Goal: Task Accomplishment & Management: Complete application form

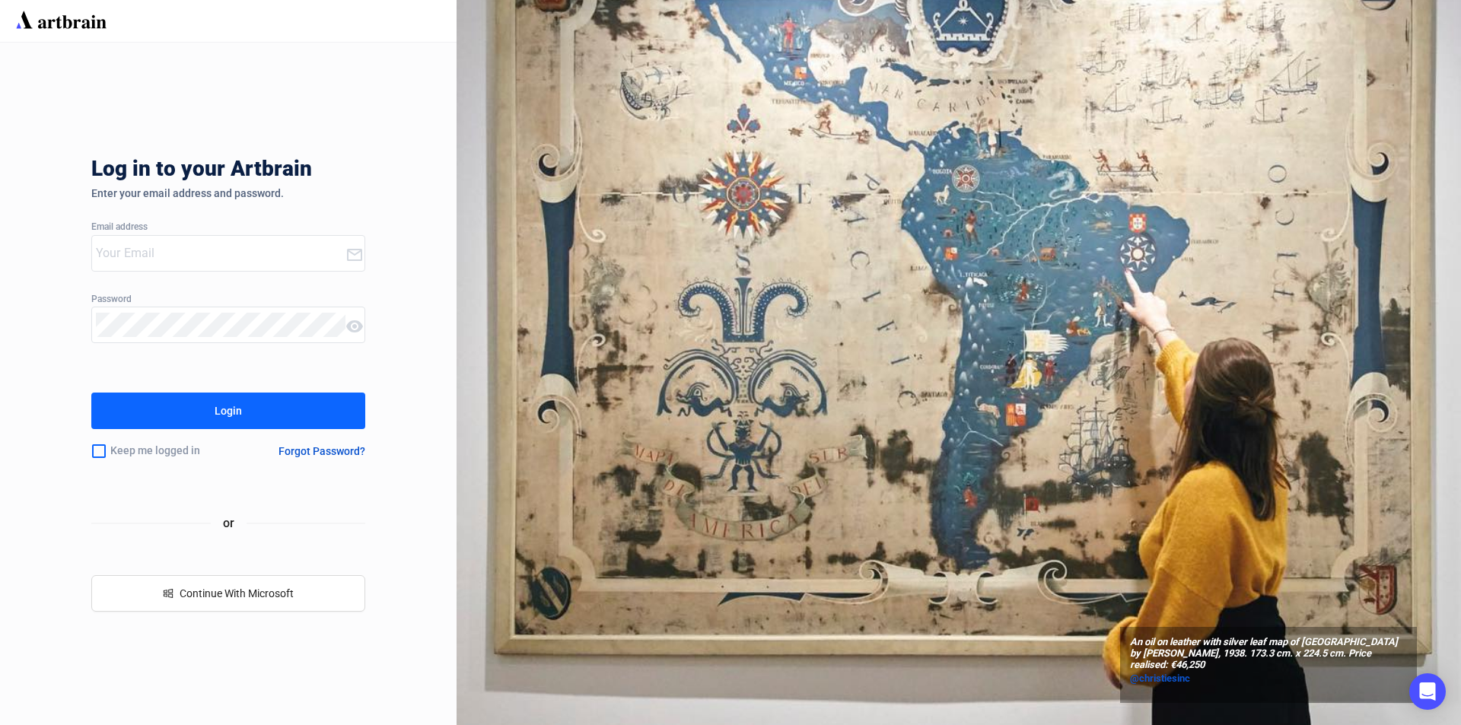
type input "[PERSON_NAME][EMAIL_ADDRESS][DOMAIN_NAME]"
click at [177, 409] on button "Login" at bounding box center [228, 411] width 274 height 37
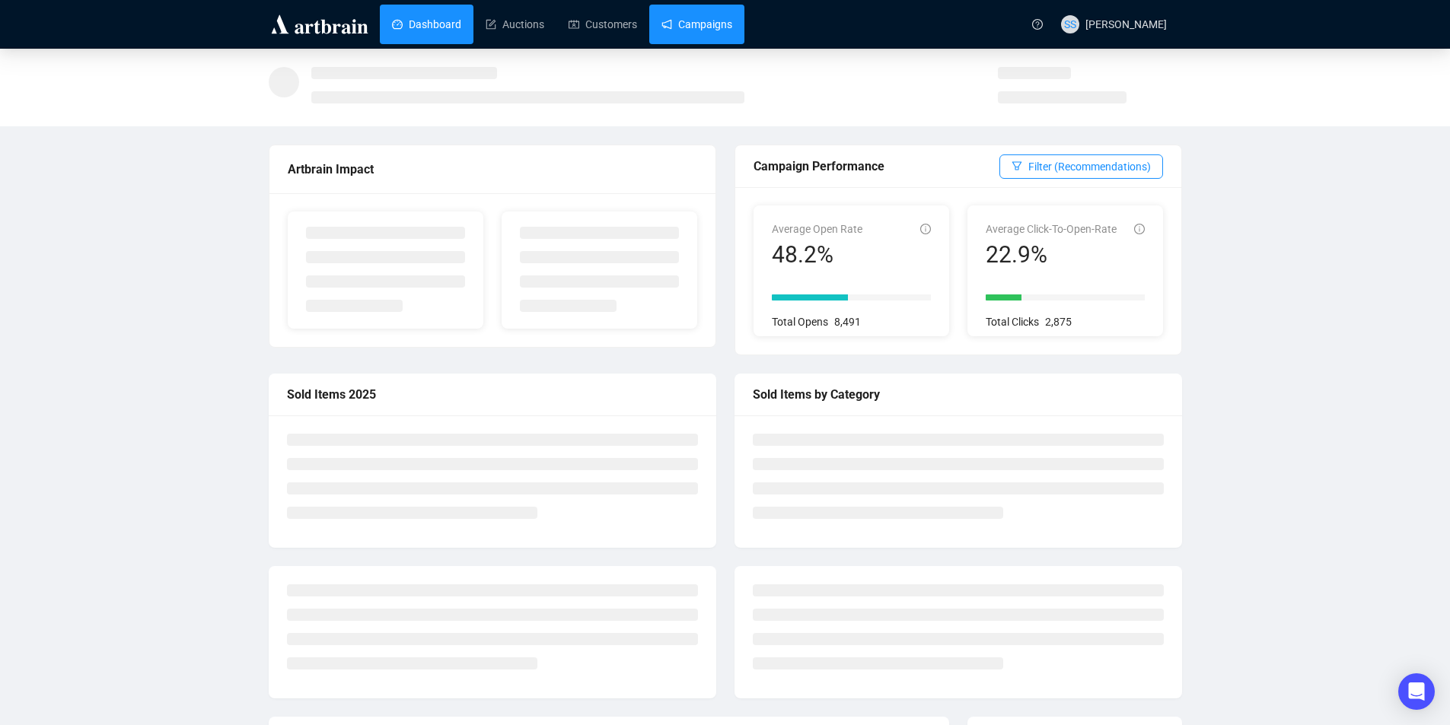
click at [707, 29] on link "Campaigns" at bounding box center [696, 25] width 71 height 40
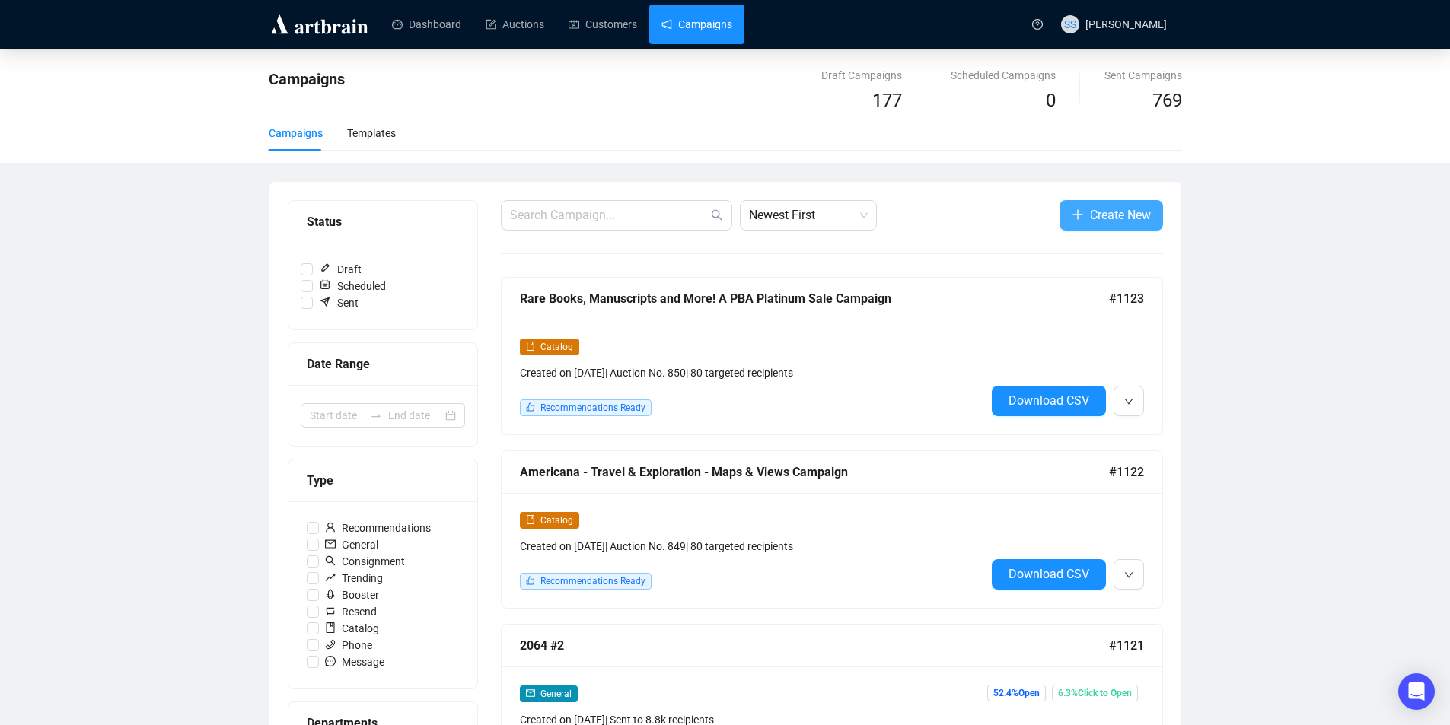
click at [1104, 216] on span "Create New" at bounding box center [1120, 214] width 61 height 19
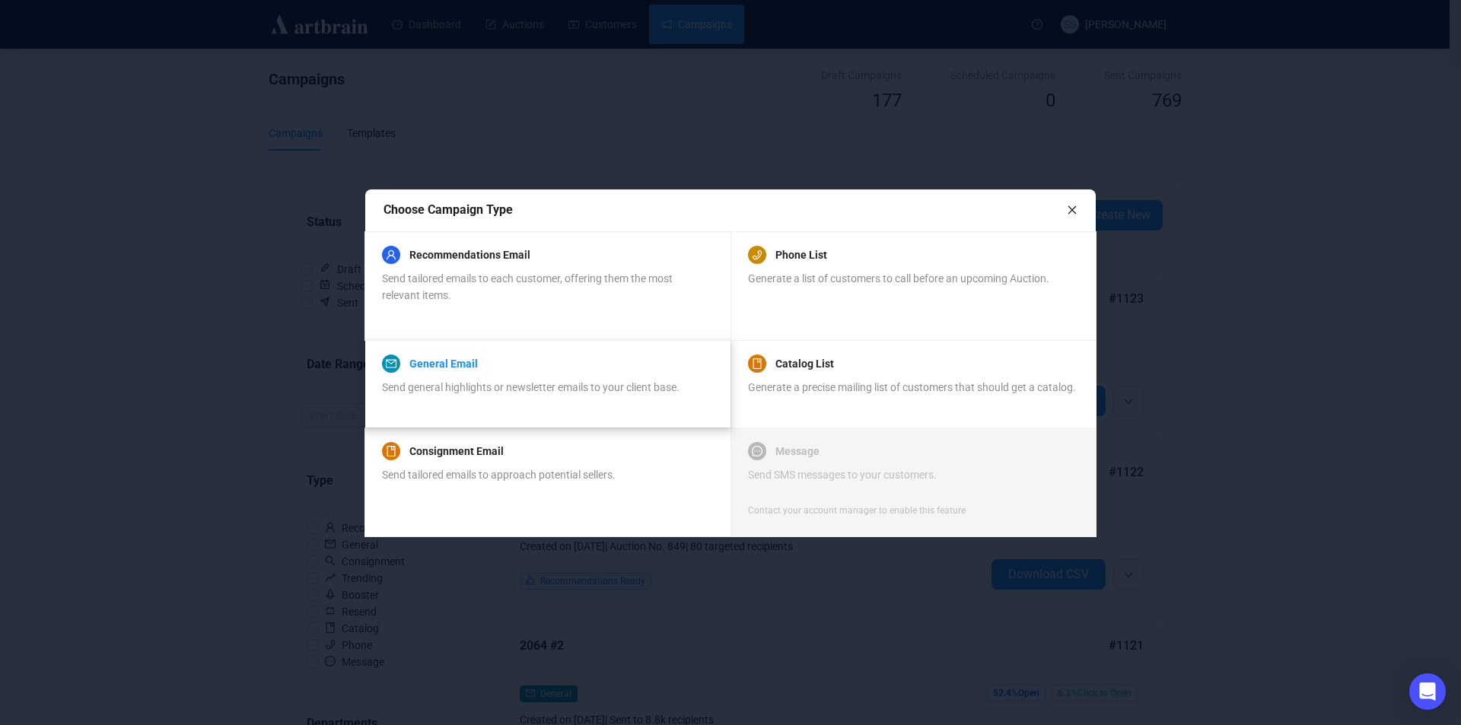
drag, startPoint x: 450, startPoint y: 365, endPoint x: 286, endPoint y: 370, distance: 163.7
click at [450, 364] on link "General Email" at bounding box center [443, 364] width 68 height 18
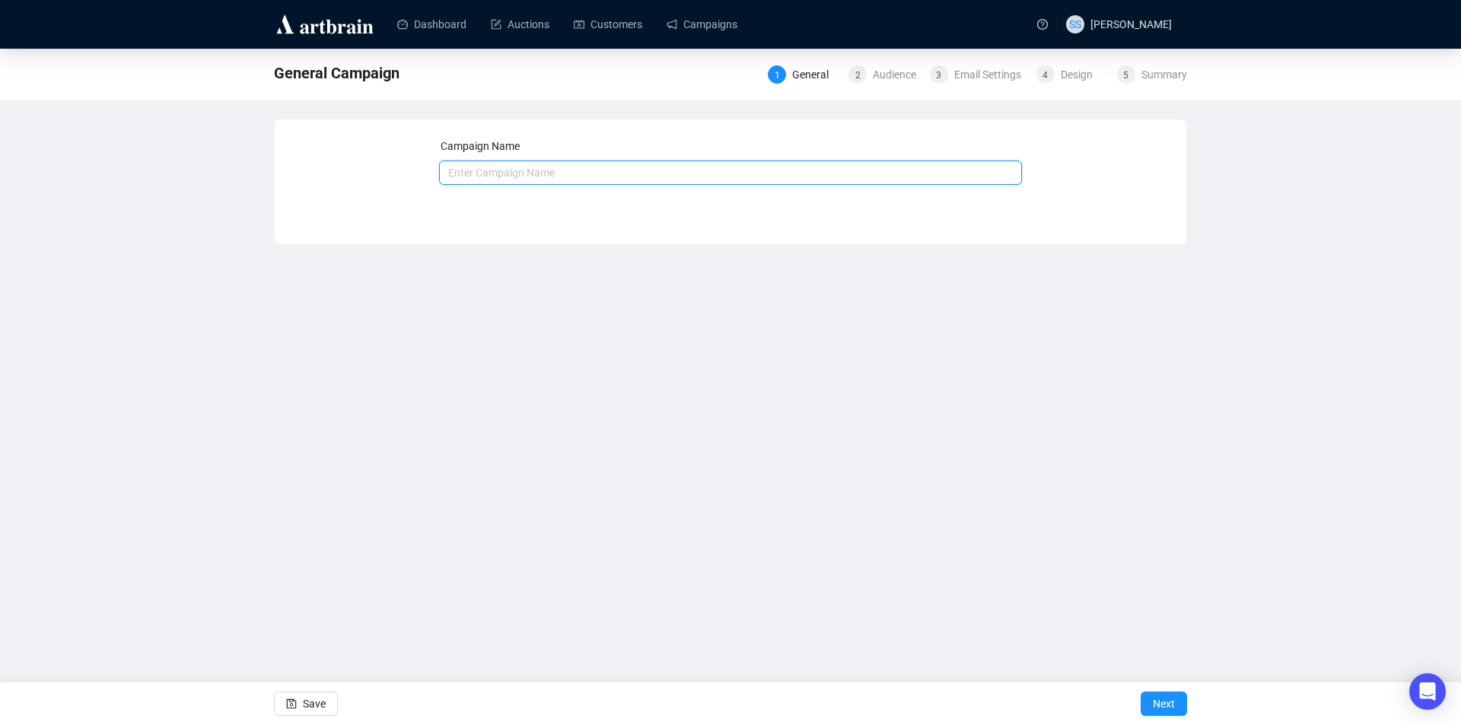
click at [488, 176] on input "text" at bounding box center [731, 173] width 584 height 24
type input "0"
type input "850 #1"
click at [1168, 696] on span "Next" at bounding box center [1164, 704] width 22 height 43
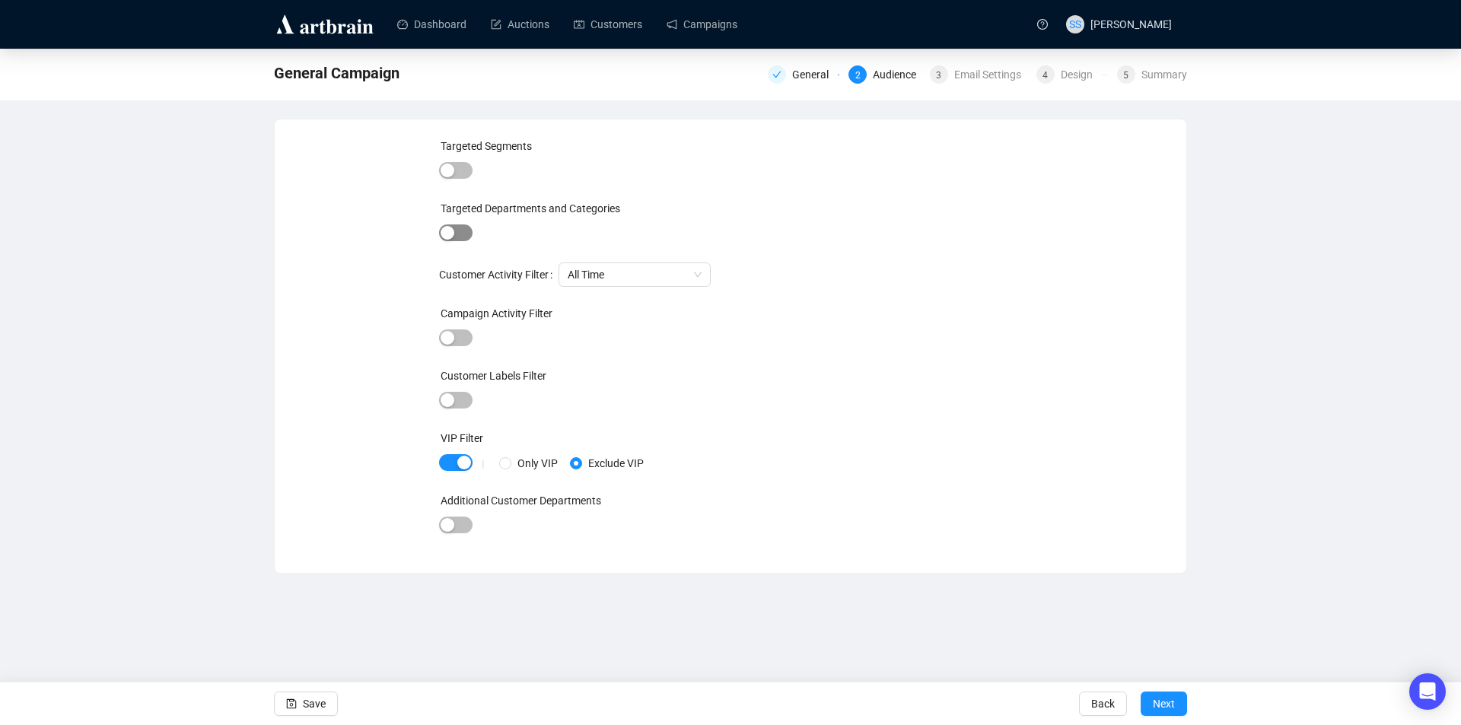
click at [462, 233] on span "button" at bounding box center [455, 233] width 33 height 17
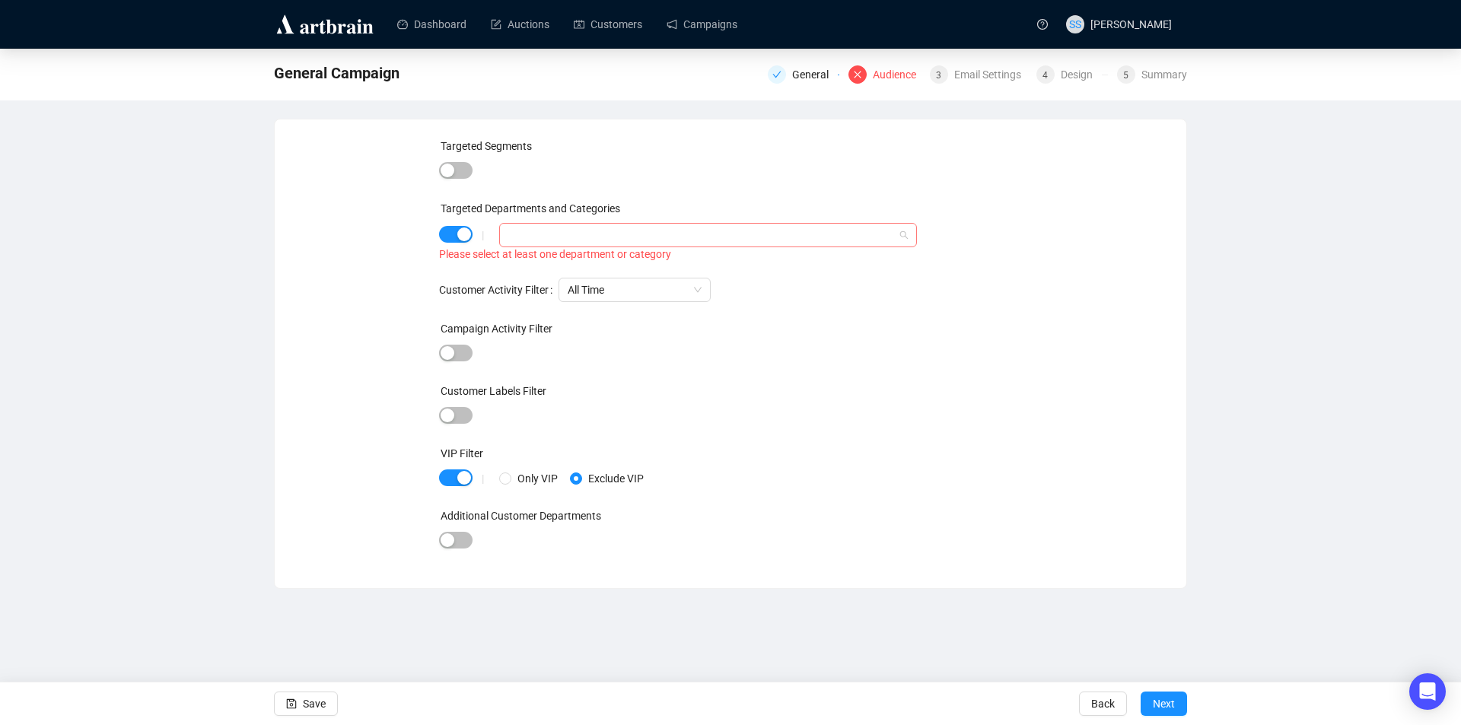
click at [531, 237] on div at bounding box center [700, 235] width 396 height 21
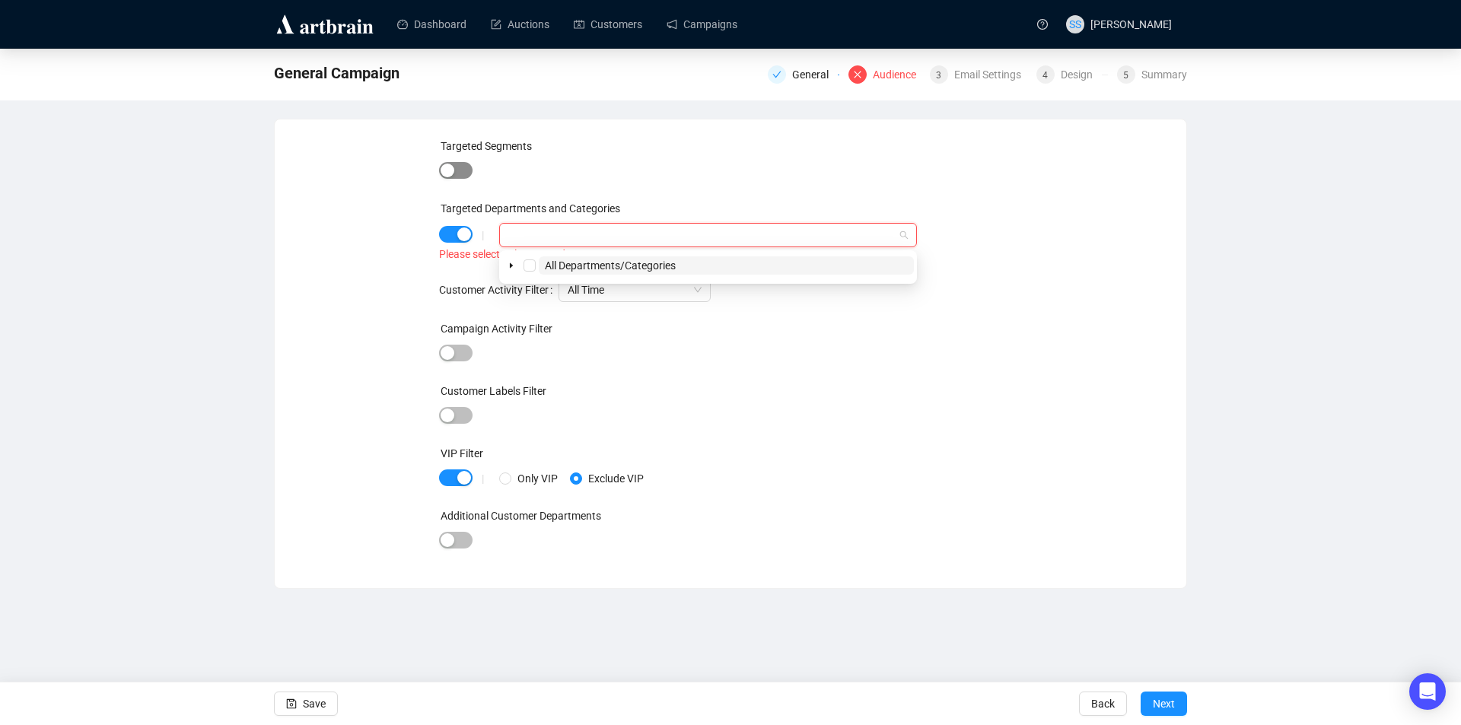
click at [460, 167] on span "button" at bounding box center [455, 170] width 33 height 17
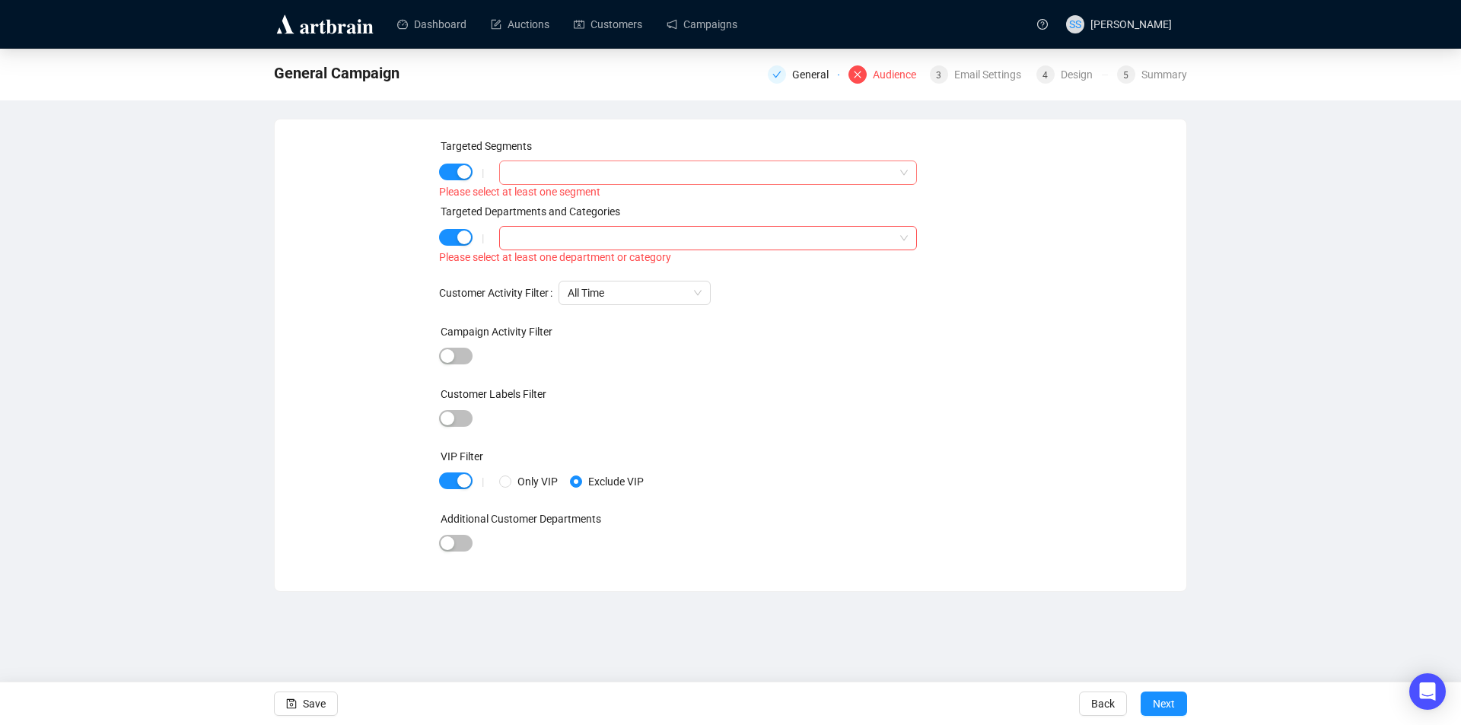
click at [571, 174] on div at bounding box center [700, 172] width 396 height 21
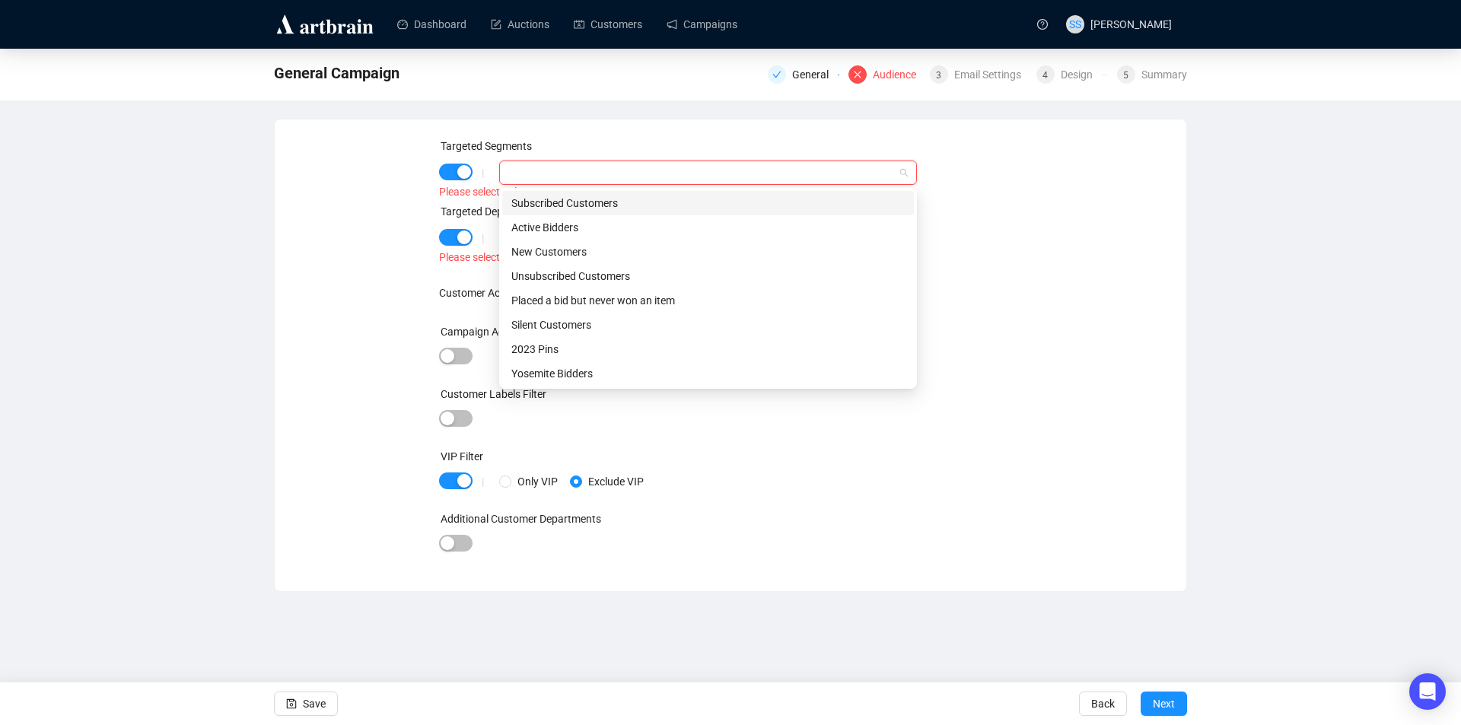
click at [570, 204] on div "Subscribed Customers" at bounding box center [707, 203] width 393 height 17
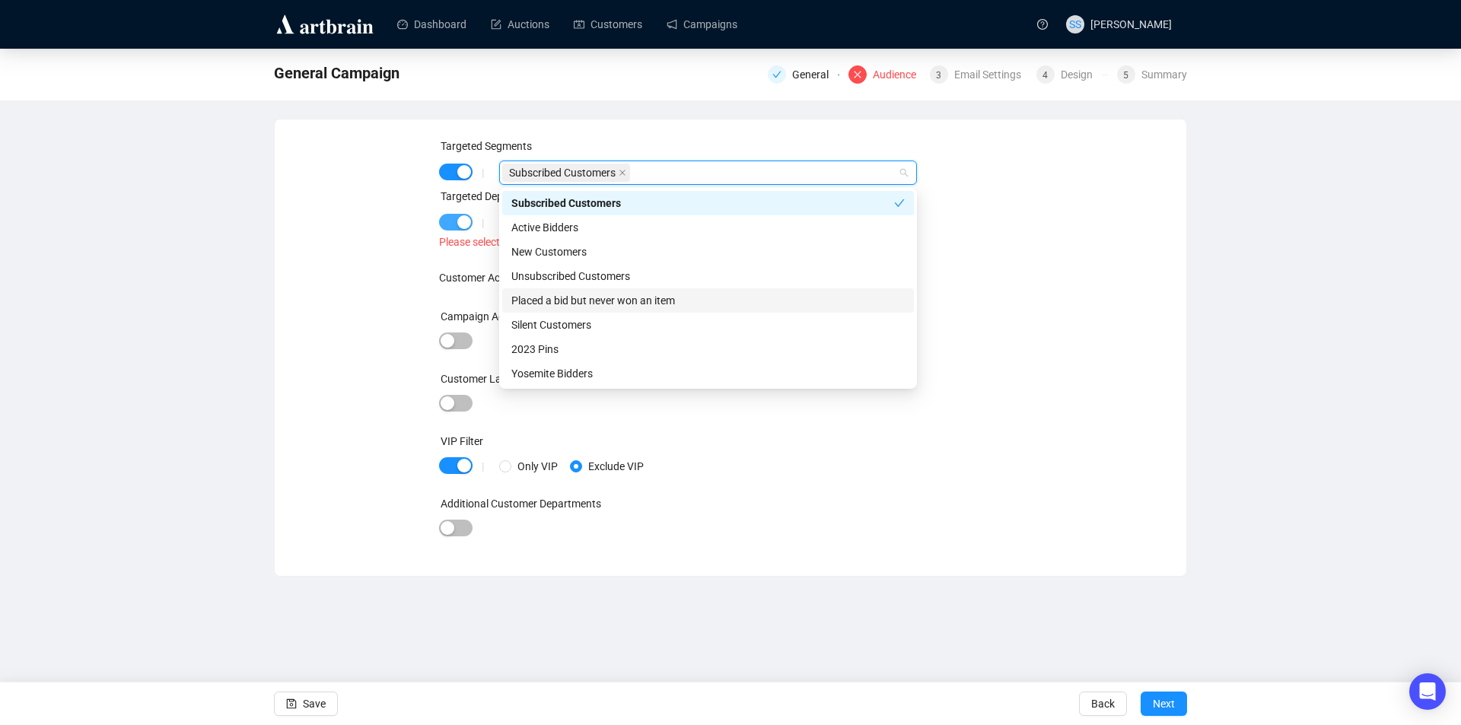
click at [446, 222] on span "button" at bounding box center [455, 222] width 33 height 17
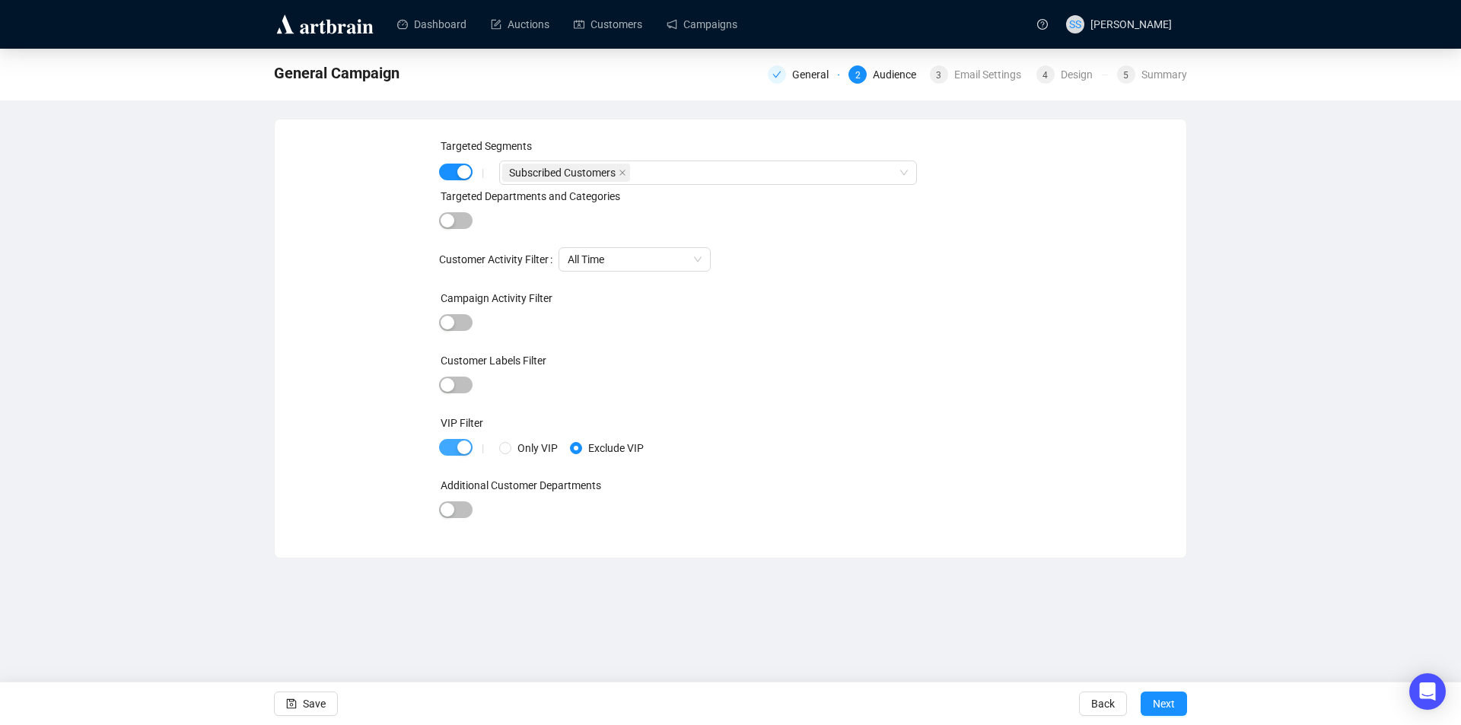
click at [442, 444] on span "button" at bounding box center [455, 447] width 33 height 17
click at [1163, 703] on span "Next" at bounding box center [1164, 704] width 22 height 43
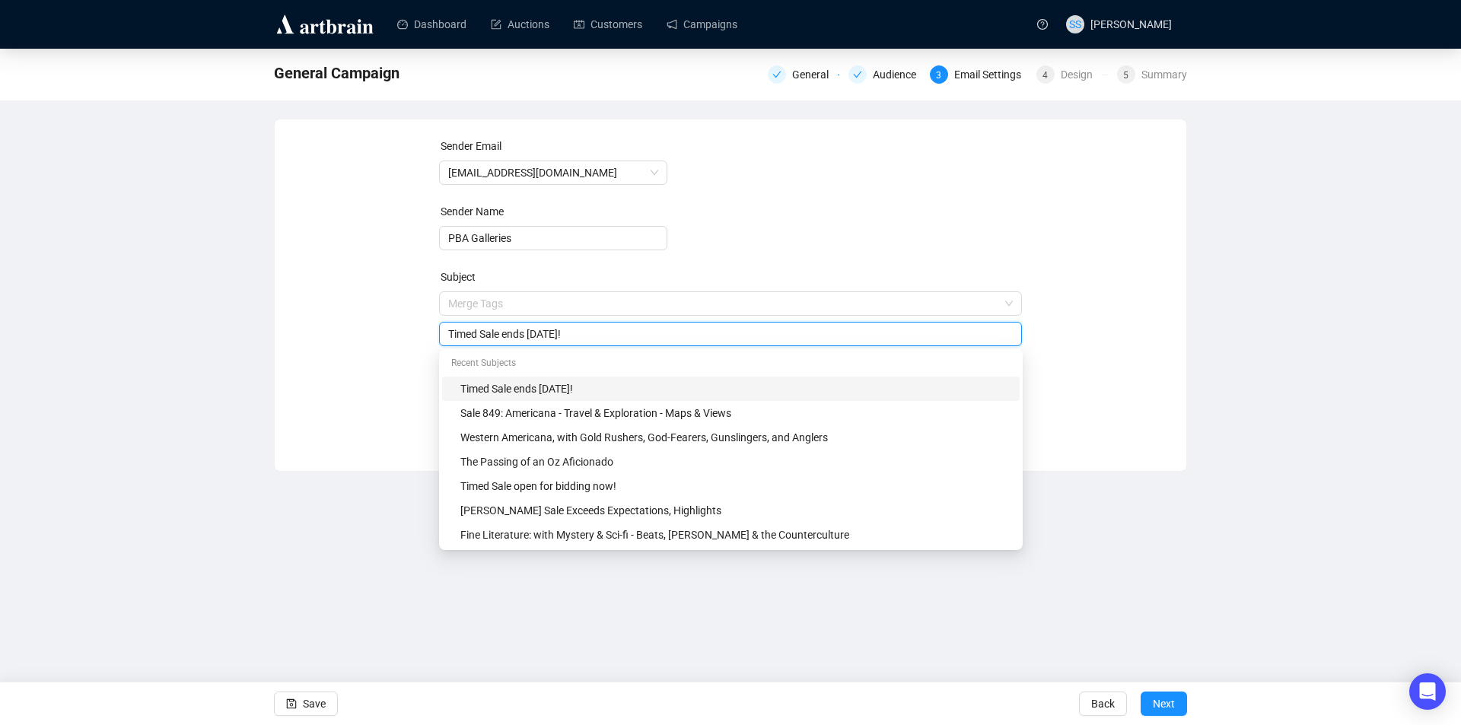
click at [592, 301] on span "Merge Tags Timed Sale ends [DATE]!" at bounding box center [731, 319] width 584 height 43
drag, startPoint x: 581, startPoint y: 347, endPoint x: 333, endPoint y: 330, distance: 247.9
click at [324, 335] on div "Sender Email [EMAIL_ADDRESS][DOMAIN_NAME] Sender Name PBA Galleries Subject Mer…" at bounding box center [730, 284] width 875 height 292
drag, startPoint x: 588, startPoint y: 332, endPoint x: 436, endPoint y: 336, distance: 151.5
click at [436, 336] on div "Sender Email [EMAIL_ADDRESS][DOMAIN_NAME] Sender Name PBA Galleries Subject Mer…" at bounding box center [730, 284] width 875 height 292
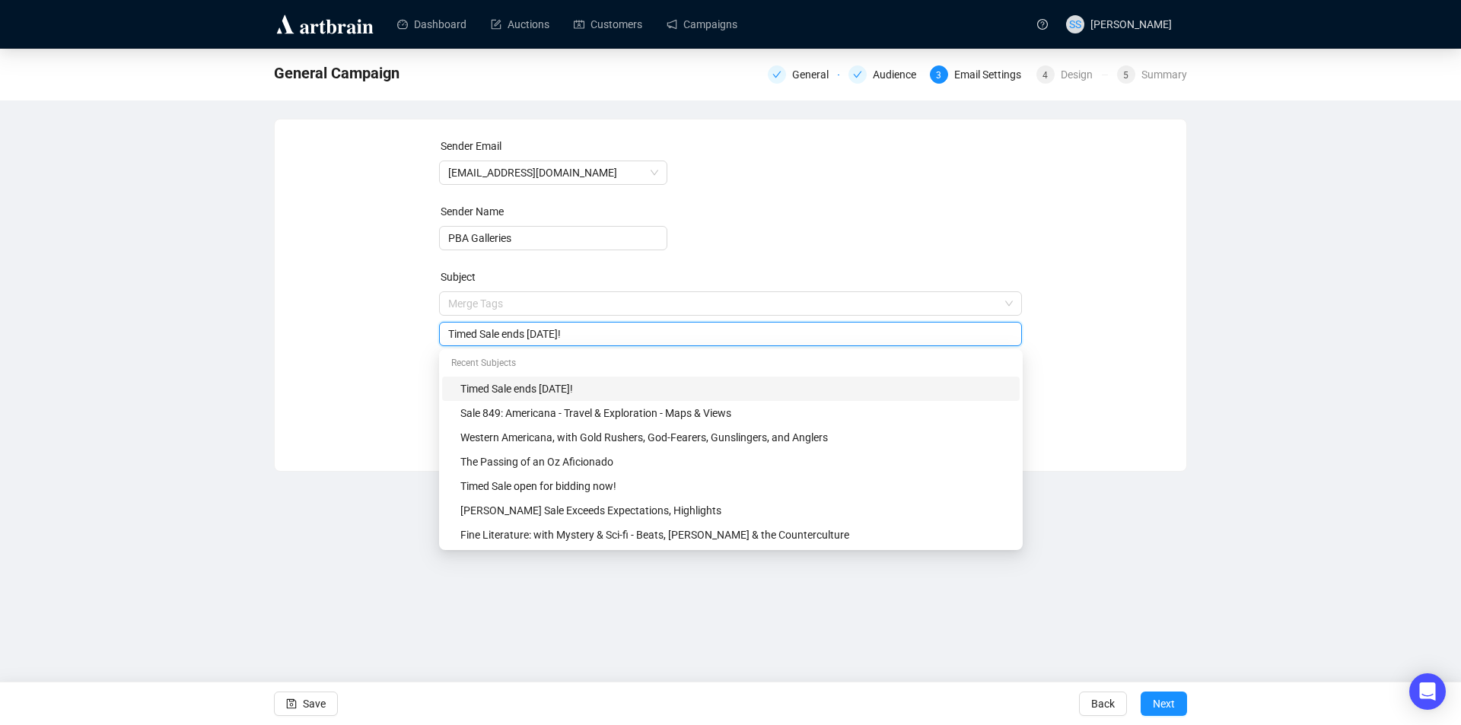
paste input "Sale 850: Rare Books, Manuscripts and More! A PBA Platinum Sale"
type input "Sale 850: Rare Books, Manuscripts and More! A PBA Platinum Sale"
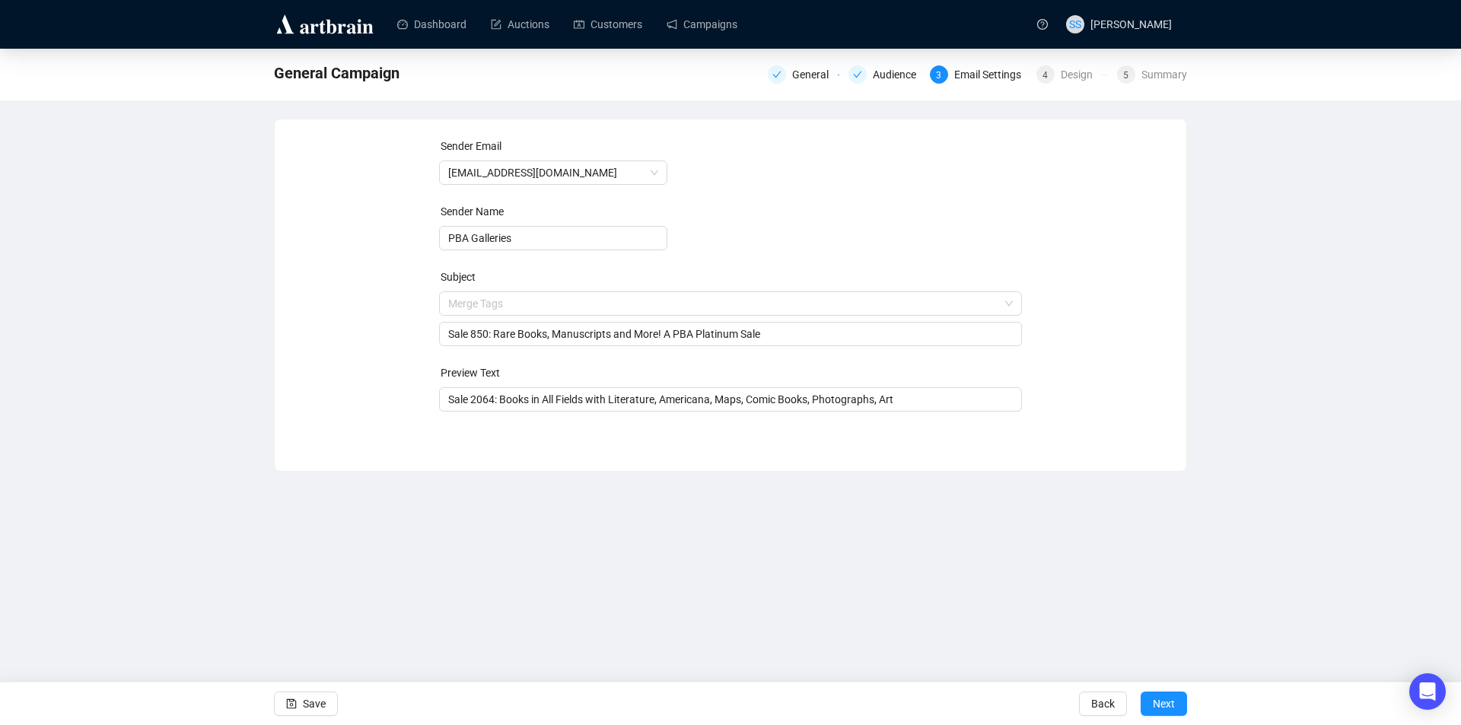
click at [382, 365] on div "Sender Email [EMAIL_ADDRESS][DOMAIN_NAME] Sender Name PBA Galleries Subject Mer…" at bounding box center [730, 284] width 875 height 292
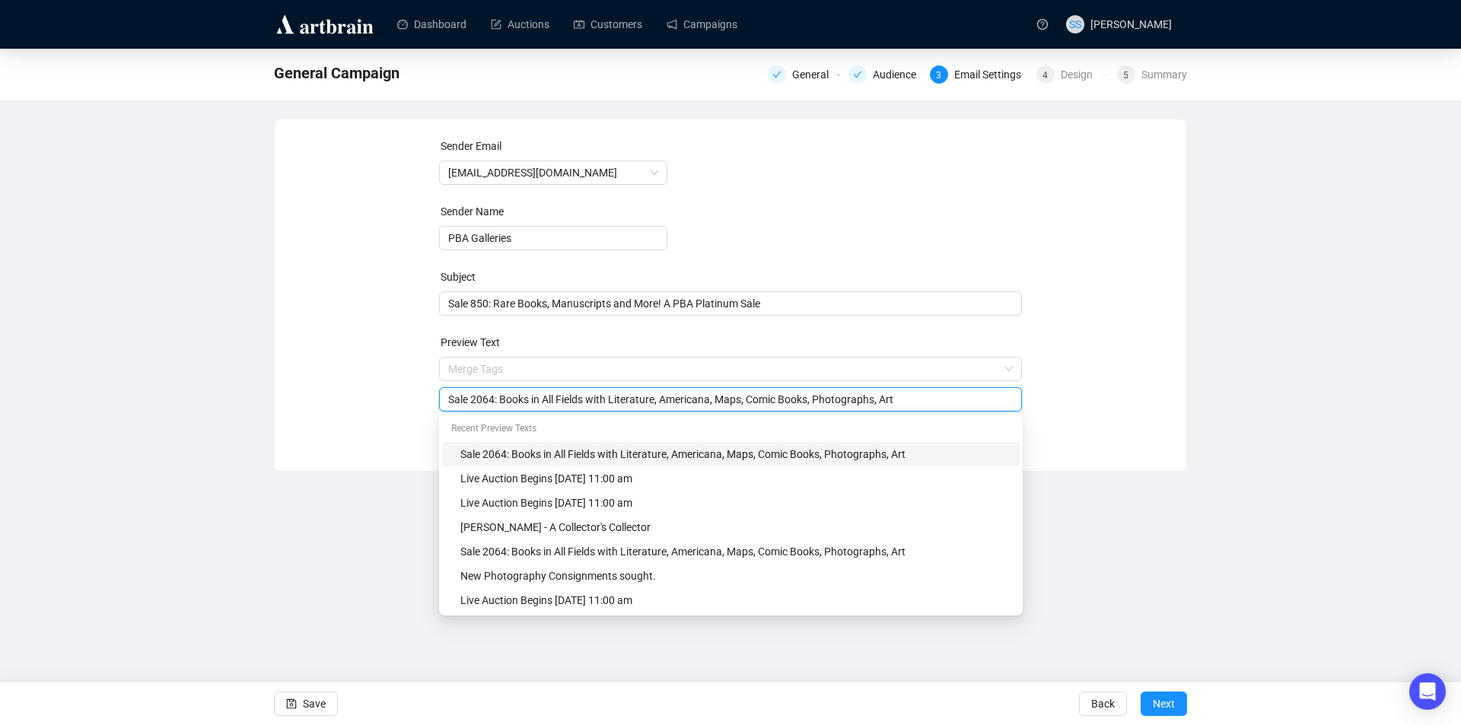
drag, startPoint x: 897, startPoint y: 404, endPoint x: 382, endPoint y: 377, distance: 515.9
click at [382, 381] on div "Sender Email [EMAIL_ADDRESS][DOMAIN_NAME] Sender Name PBA Galleries Subject Sal…" at bounding box center [730, 284] width 875 height 292
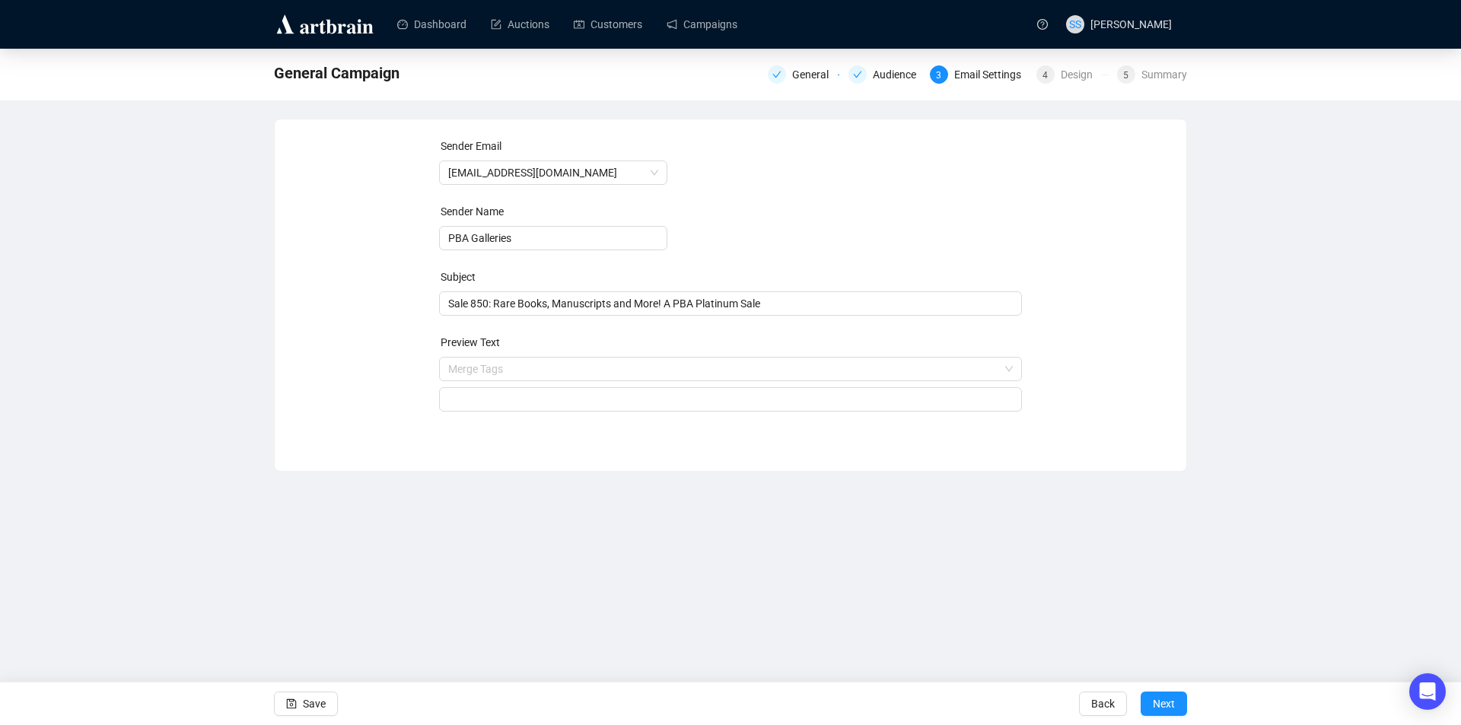
click at [336, 352] on div "Sender Email [EMAIL_ADDRESS][DOMAIN_NAME] Sender Name PBA Galleries Subject Sal…" at bounding box center [730, 284] width 875 height 292
click at [466, 397] on input "search" at bounding box center [730, 399] width 565 height 23
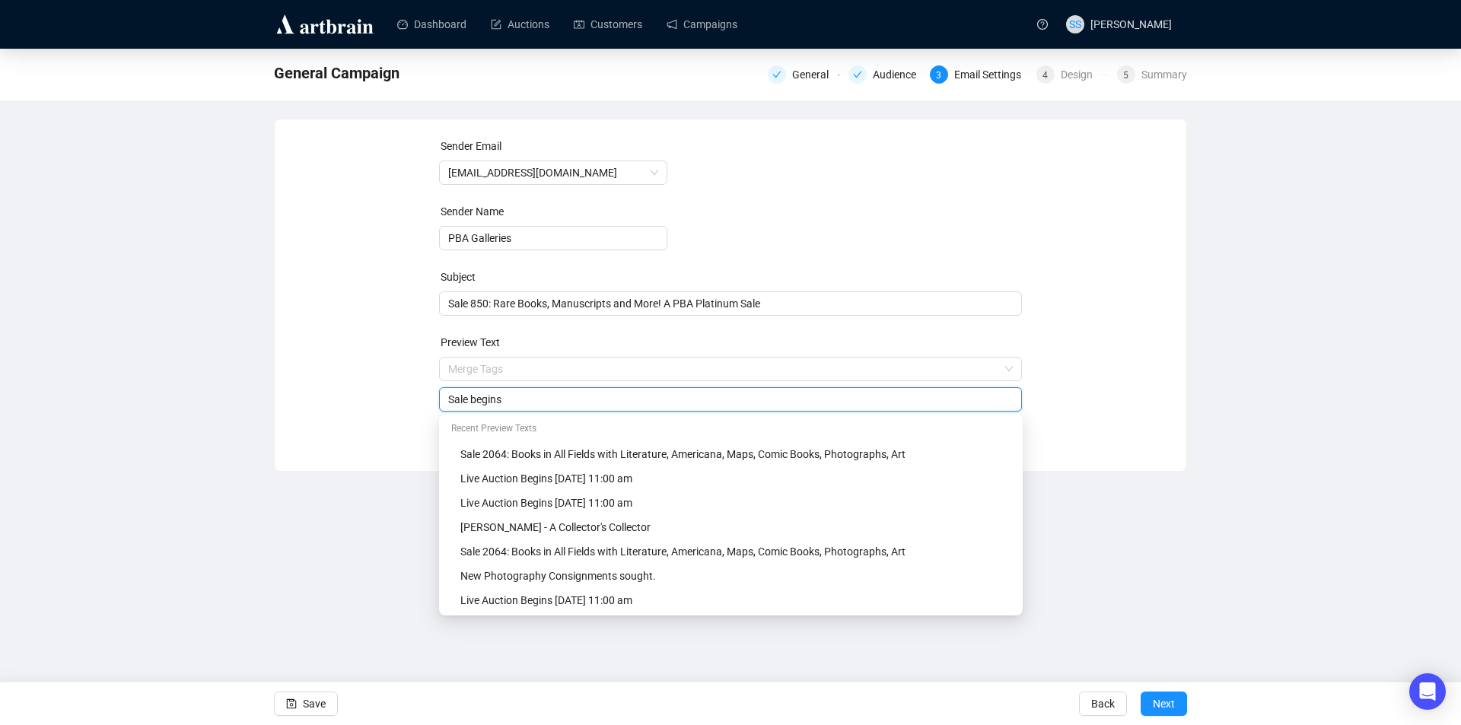
paste input "[DATE] 11:00 AM PST"
click at [524, 399] on input "Sale begins [DATE] 11:00 AM PST" at bounding box center [730, 399] width 565 height 17
type input "Sale begins [DATE] 11:00 AM PST"
click at [1070, 534] on div "Dashboard Auctions Customers Campaigns SS [PERSON_NAME] General Campaign Genera…" at bounding box center [730, 362] width 1461 height 725
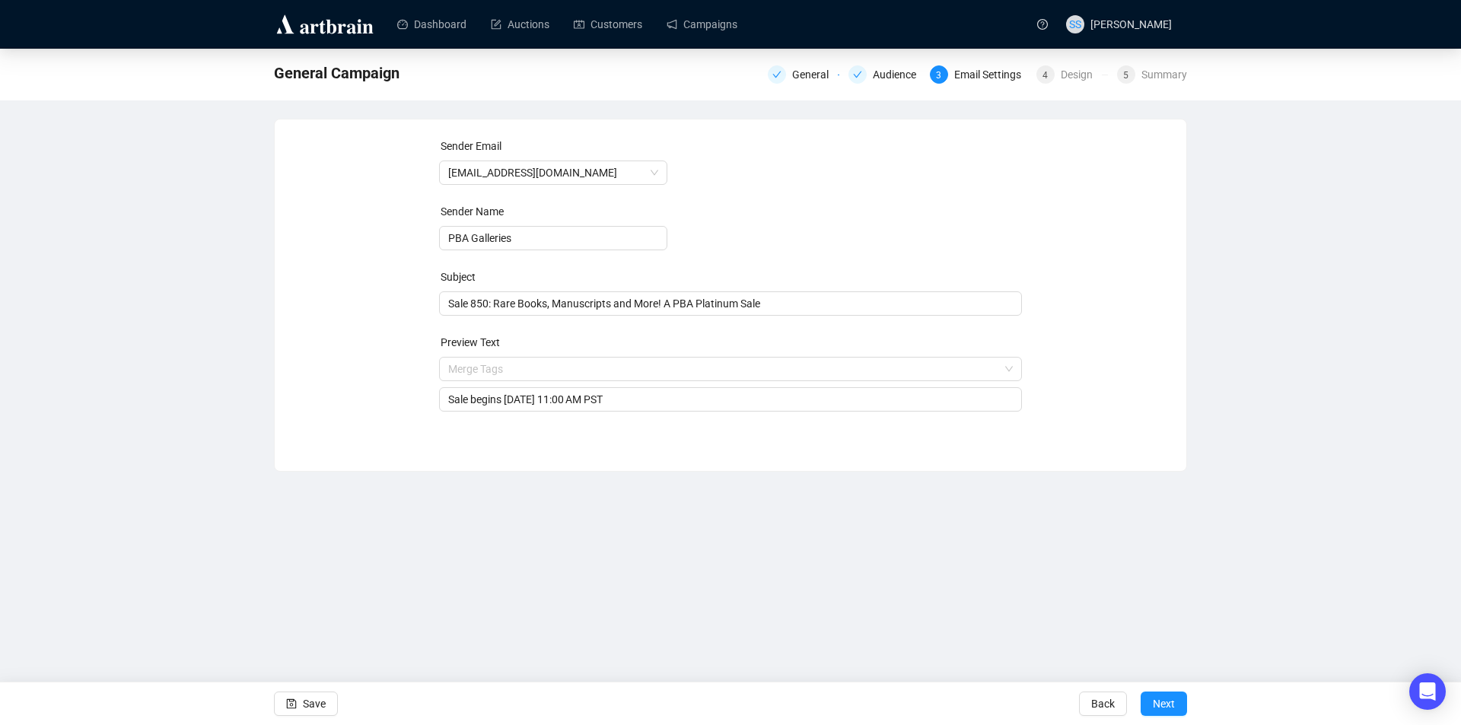
drag, startPoint x: 1163, startPoint y: 703, endPoint x: 1052, endPoint y: 664, distance: 117.7
click at [1162, 702] on span "Next" at bounding box center [1164, 704] width 22 height 43
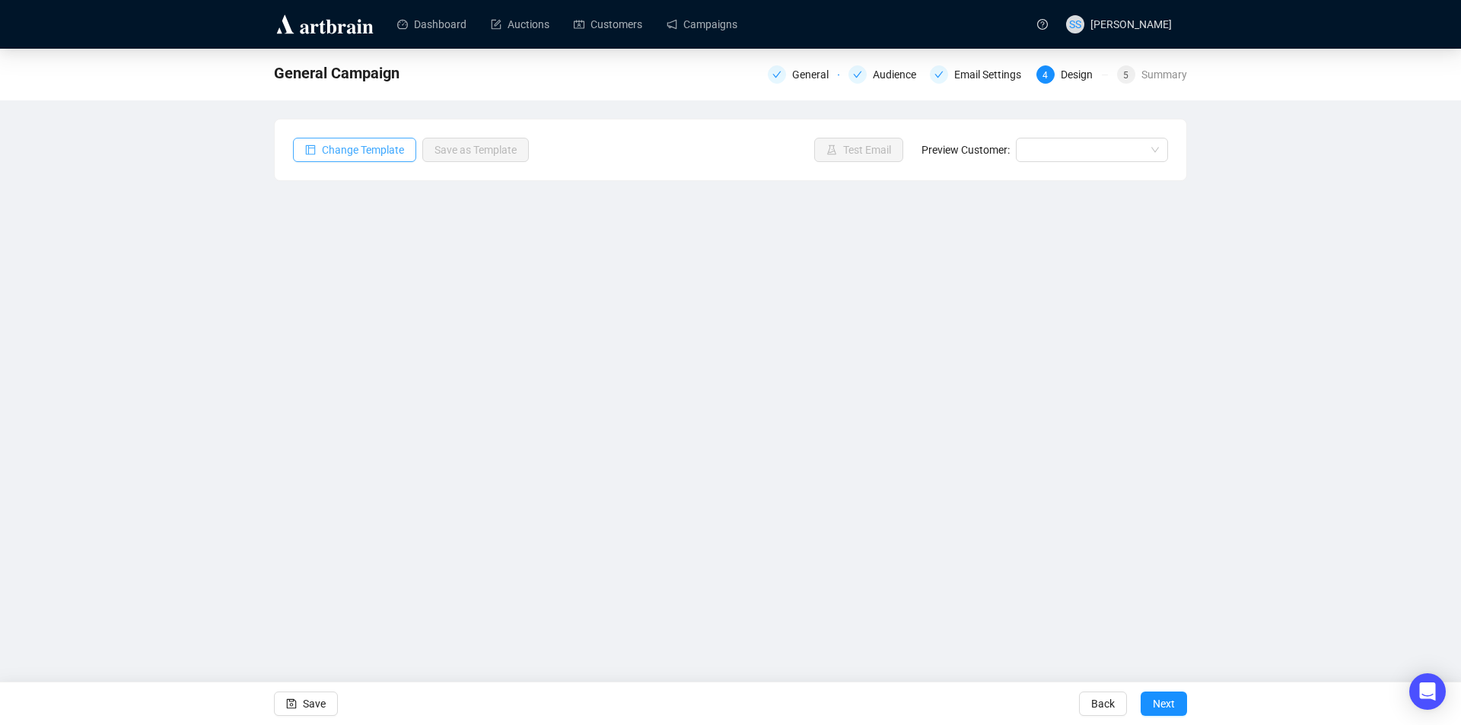
click at [361, 153] on span "Change Template" at bounding box center [363, 150] width 82 height 17
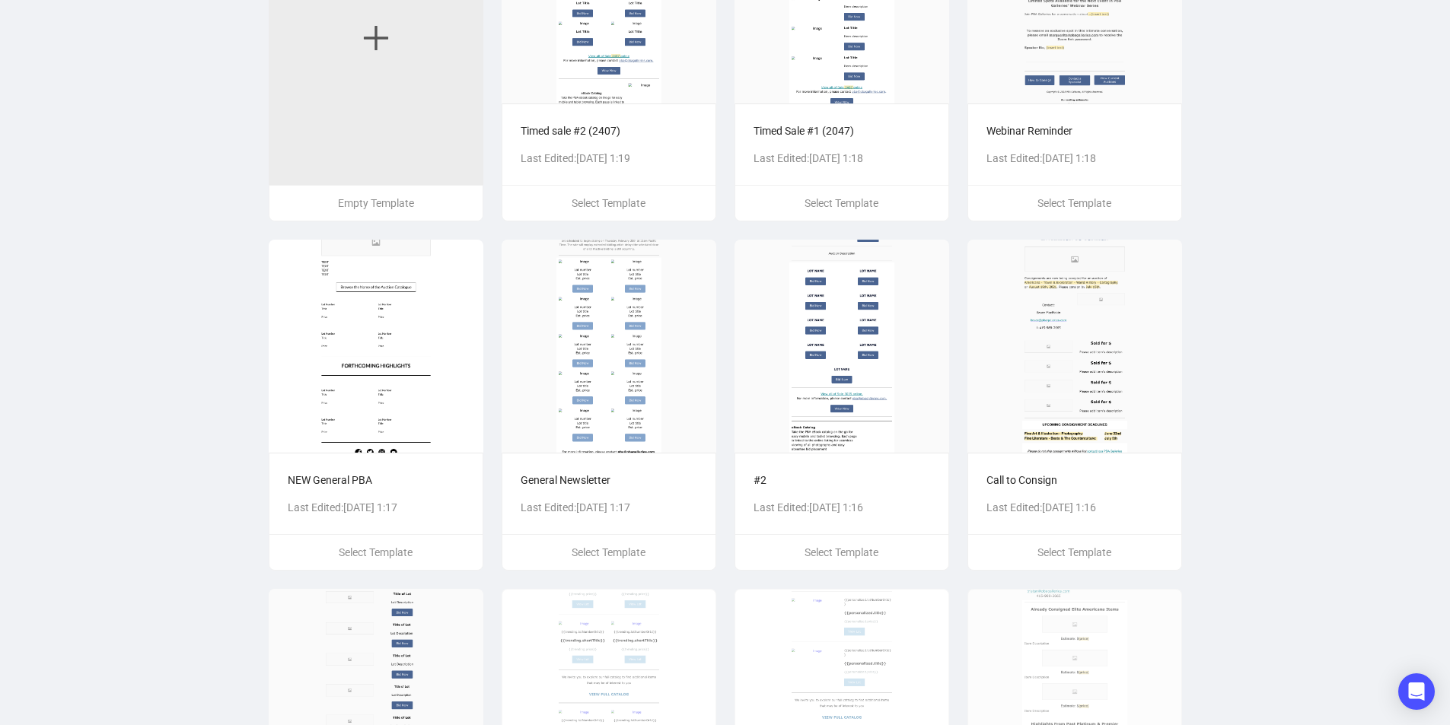
scroll to position [457, 0]
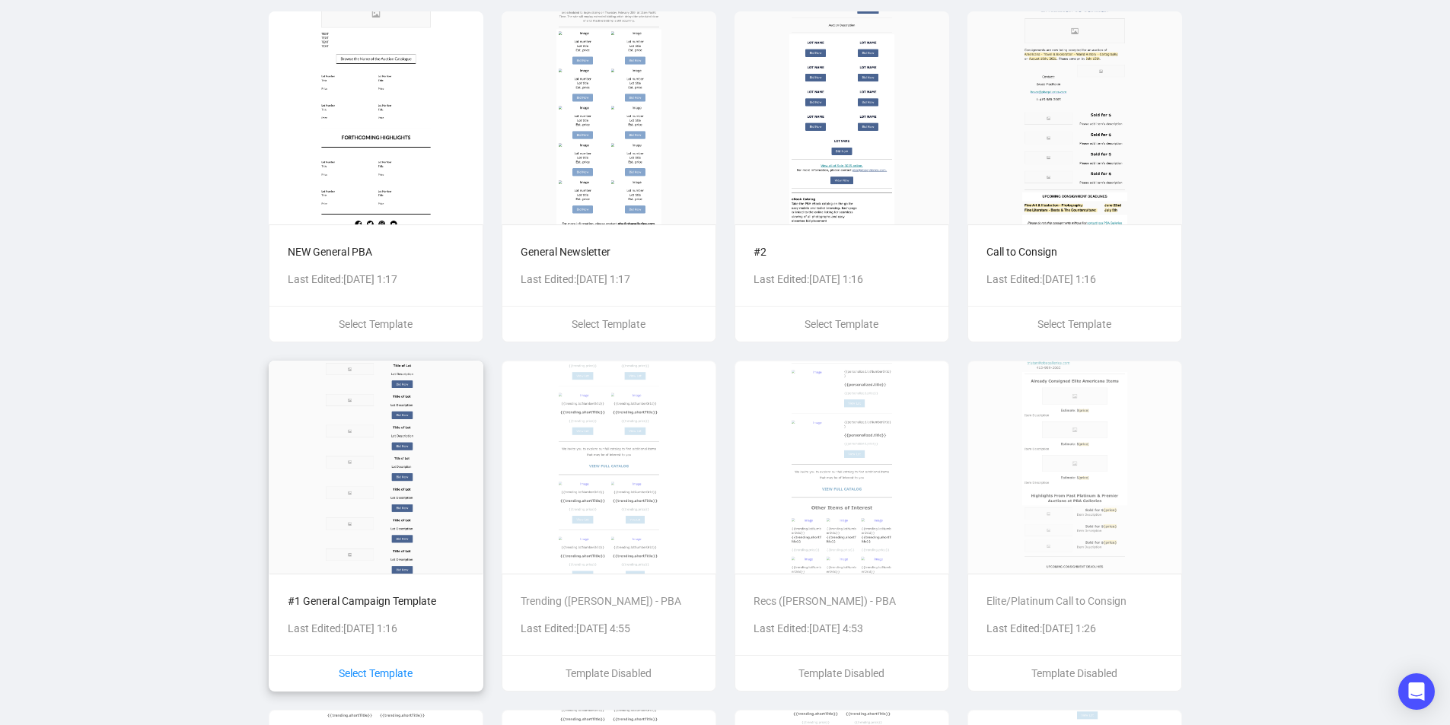
click at [364, 667] on span "Select Template" at bounding box center [376, 673] width 74 height 12
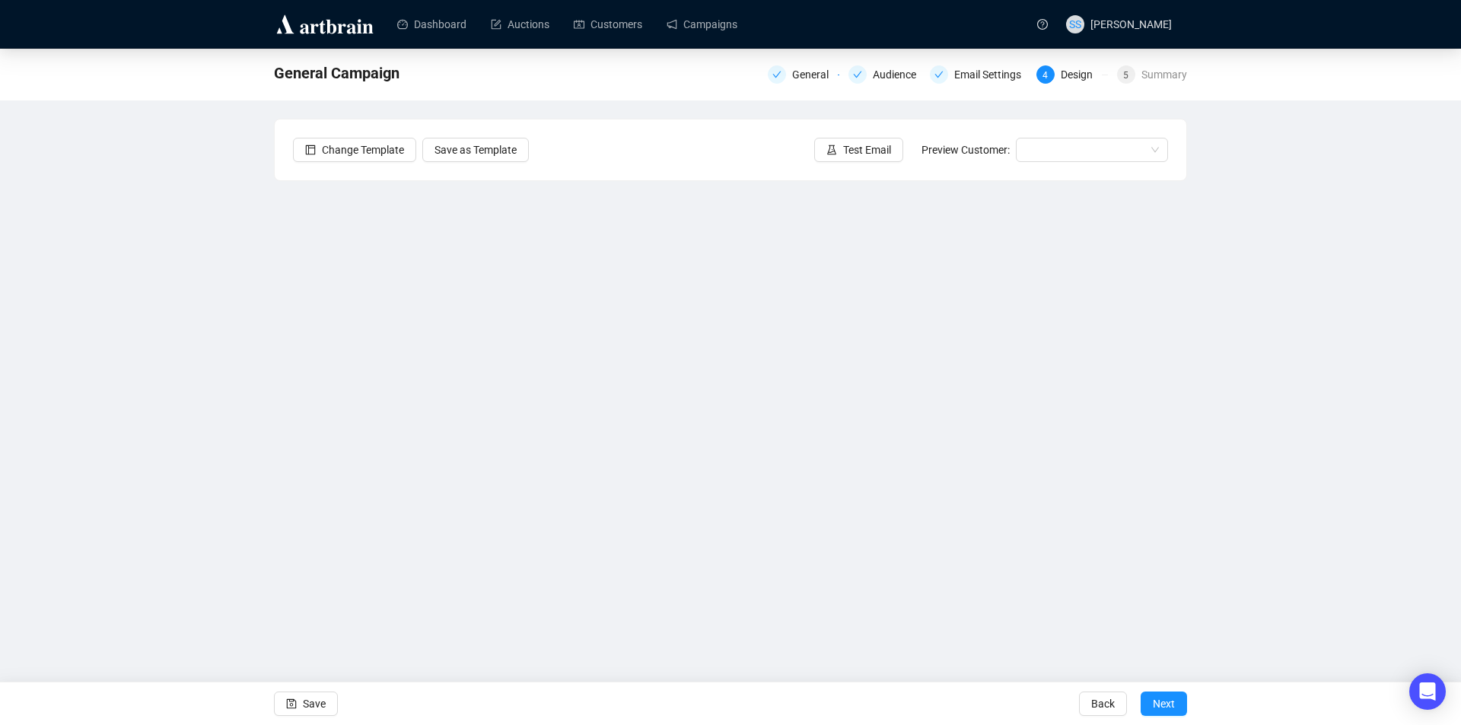
click at [425, 72] on div "General Campaign General Audience Email Settings 4 Design 5 Summary" at bounding box center [730, 73] width 913 height 30
click at [218, 365] on div "General Campaign General Audience Email Settings 4 Design 5 Summary Change Temp…" at bounding box center [730, 340] width 1461 height 582
click at [1306, 528] on div "General Campaign General Audience Email Settings 4 Design 5 Summary Change Temp…" at bounding box center [730, 340] width 1461 height 582
click at [257, 411] on div "General Campaign General Audience Email Settings 4 Design 5 Summary Change Temp…" at bounding box center [730, 340] width 1461 height 582
click at [46, 295] on div "General Campaign General Audience Email Settings 4 Design 5 Summary Change Temp…" at bounding box center [730, 340] width 1461 height 582
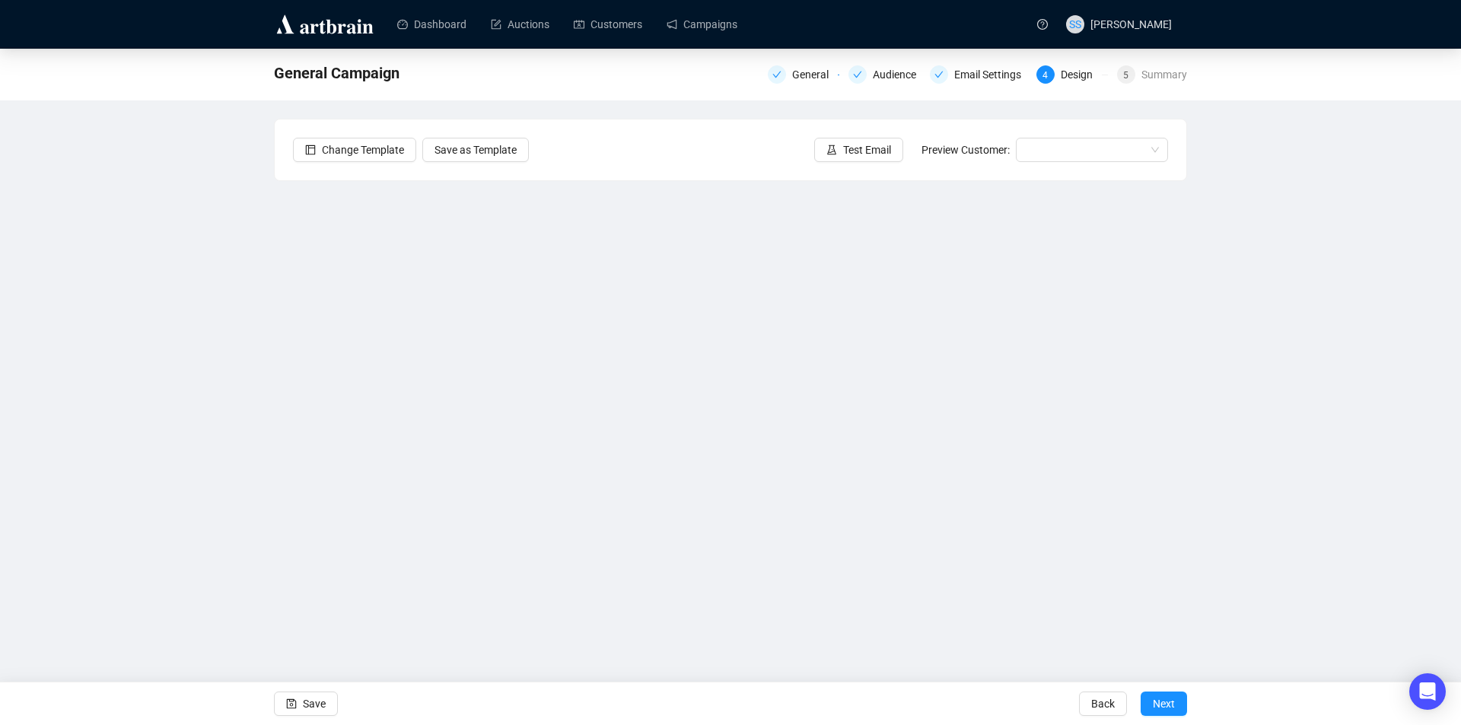
click at [202, 361] on div "General Campaign General Audience Email Settings 4 Design 5 Summary Change Temp…" at bounding box center [730, 340] width 1461 height 582
click at [234, 374] on div "General Campaign General Audience Email Settings 4 Design 5 Summary Change Temp…" at bounding box center [730, 340] width 1461 height 582
click at [196, 265] on div "General Campaign General Audience Email Settings 4 Design 5 Summary Change Temp…" at bounding box center [730, 340] width 1461 height 582
click at [121, 491] on div "General Campaign General Audience Email Settings 4 Design 5 Summary Change Temp…" at bounding box center [730, 340] width 1461 height 582
click at [250, 382] on div "General Campaign General Audience Email Settings 4 Design 5 Summary Change Temp…" at bounding box center [730, 340] width 1461 height 582
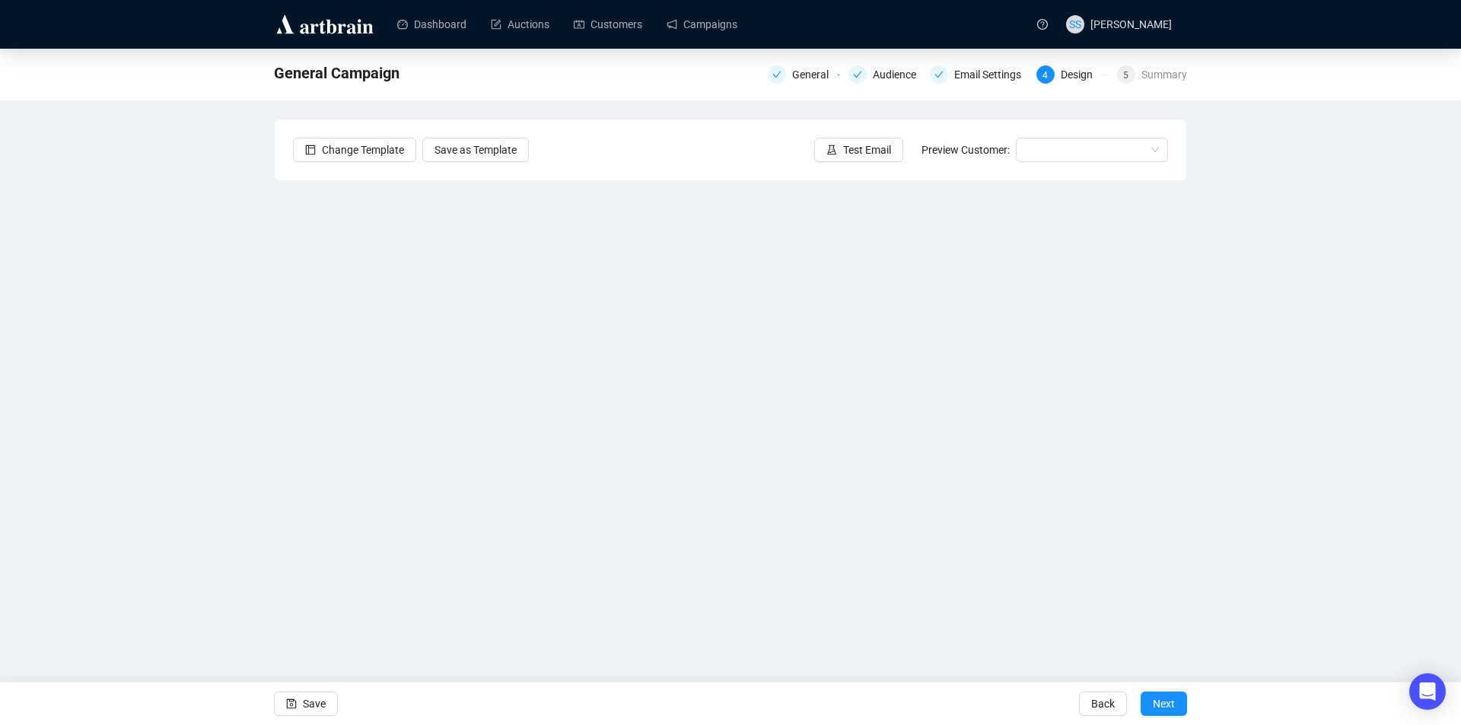
click at [1327, 497] on div "General Campaign General Audience Email Settings 4 Design 5 Summary Change Temp…" at bounding box center [730, 340] width 1461 height 582
click at [129, 294] on div "General Campaign General Audience Email Settings 4 Design 5 Summary Change Temp…" at bounding box center [730, 340] width 1461 height 582
click at [273, 412] on div "General Campaign General Audience Email Settings 4 Design 5 Summary Change Temp…" at bounding box center [730, 340] width 1461 height 582
click at [1331, 510] on div "General Campaign General Audience Email Settings 4 Design 5 Summary Change Temp…" at bounding box center [730, 340] width 1461 height 582
click at [1273, 480] on div "General Campaign General Audience Email Settings 4 Design 5 Summary Change Temp…" at bounding box center [730, 340] width 1461 height 582
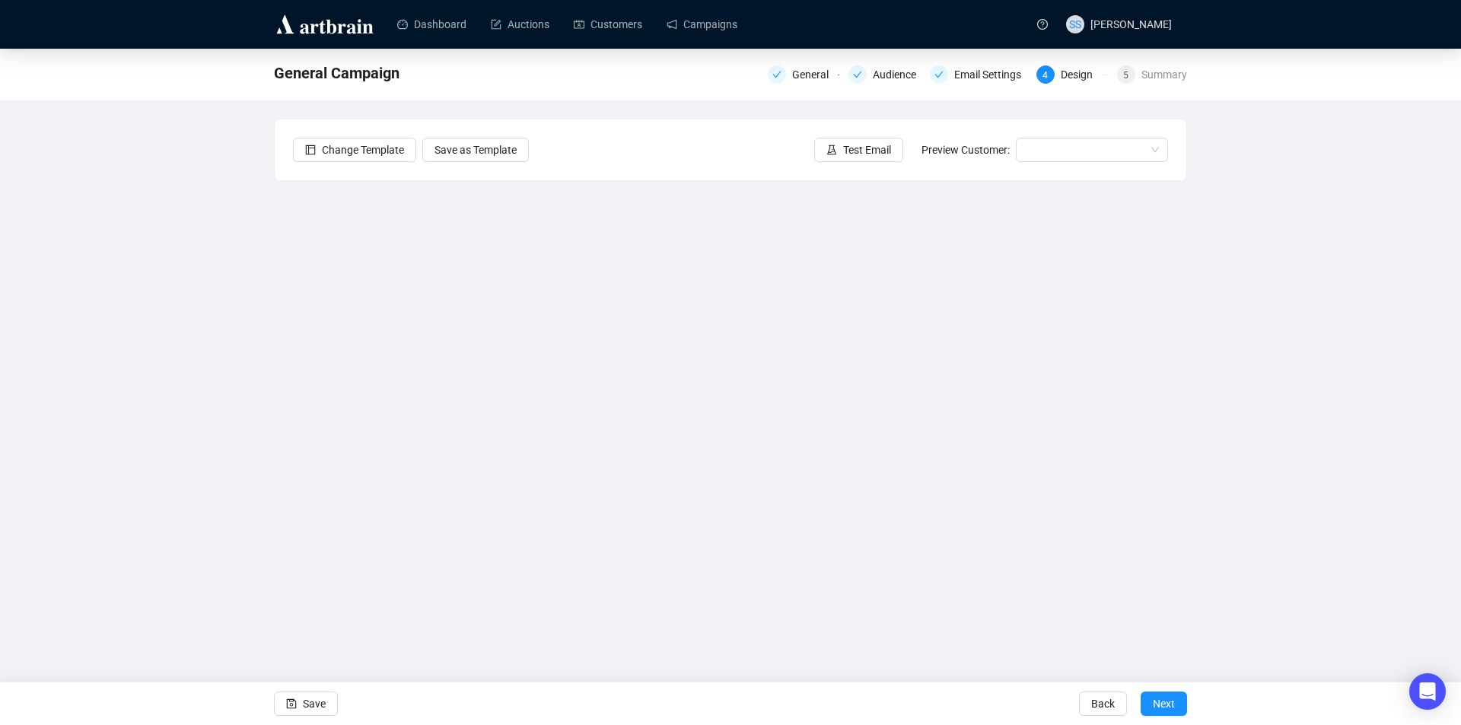
click at [240, 357] on div "General Campaign General Audience Email Settings 4 Design 5 Summary Change Temp…" at bounding box center [730, 340] width 1461 height 582
click at [125, 311] on div "General Campaign General Audience Email Settings 4 Design 5 Summary Change Temp…" at bounding box center [730, 340] width 1461 height 582
click at [262, 500] on div "General Campaign General Audience Email Settings 4 Design 5 Summary Change Temp…" at bounding box center [730, 340] width 1461 height 582
click at [218, 456] on div "General Campaign General Audience Email Settings 4 Design 5 Summary Change Temp…" at bounding box center [730, 340] width 1461 height 582
click at [1312, 517] on div "General Campaign General Audience Email Settings 4 Design 5 Summary Change Temp…" at bounding box center [730, 340] width 1461 height 582
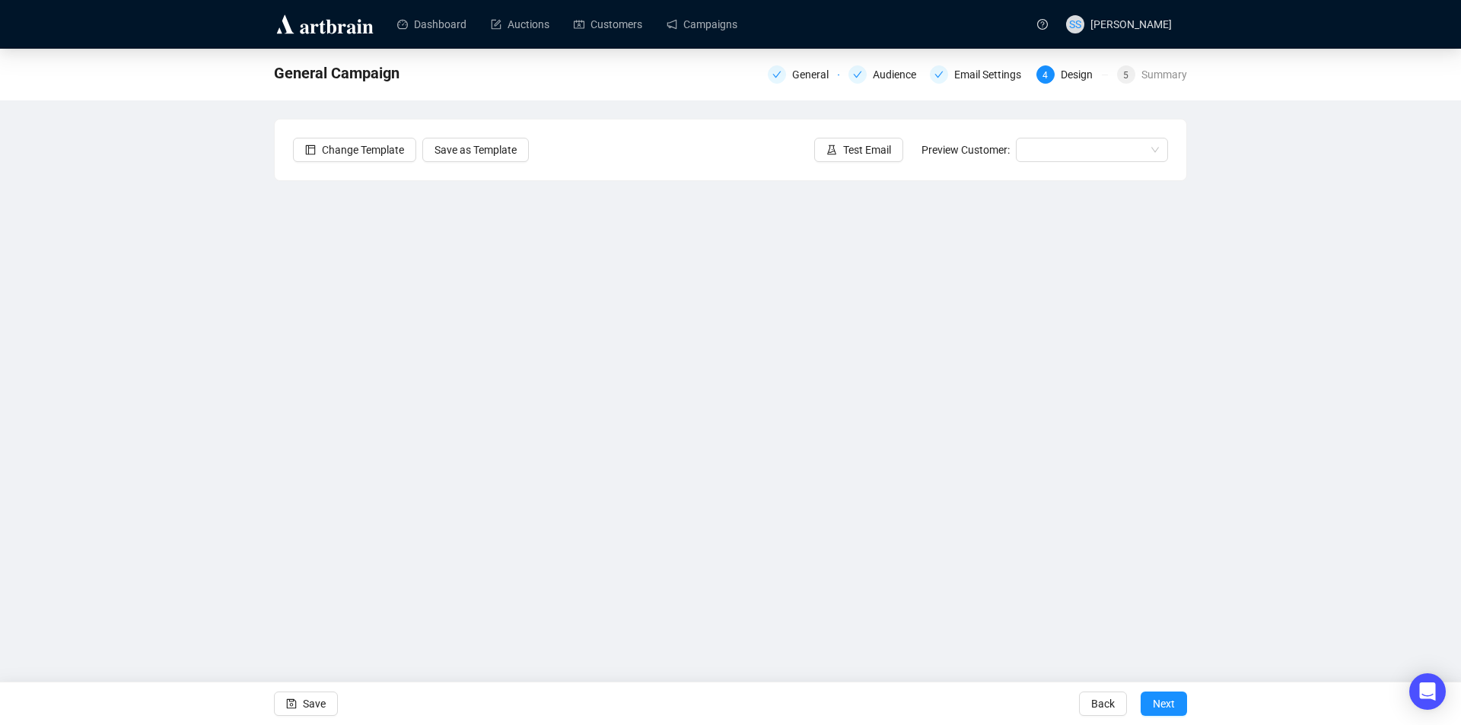
click at [1285, 487] on div "General Campaign General Audience Email Settings 4 Design 5 Summary Change Temp…" at bounding box center [730, 340] width 1461 height 582
click at [1357, 547] on div "General Campaign General Audience Email Settings 4 Design 5 Summary Change Temp…" at bounding box center [730, 340] width 1461 height 582
click at [1266, 517] on div "General Campaign General Audience Email Settings 4 Design 5 Summary Change Temp…" at bounding box center [730, 340] width 1461 height 582
click at [1250, 442] on div "General Campaign General Audience Email Settings 4 Design 5 Summary Change Temp…" at bounding box center [730, 340] width 1461 height 582
click at [191, 500] on div "General Campaign General Audience Email Settings 4 Design 5 Summary Change Temp…" at bounding box center [730, 340] width 1461 height 582
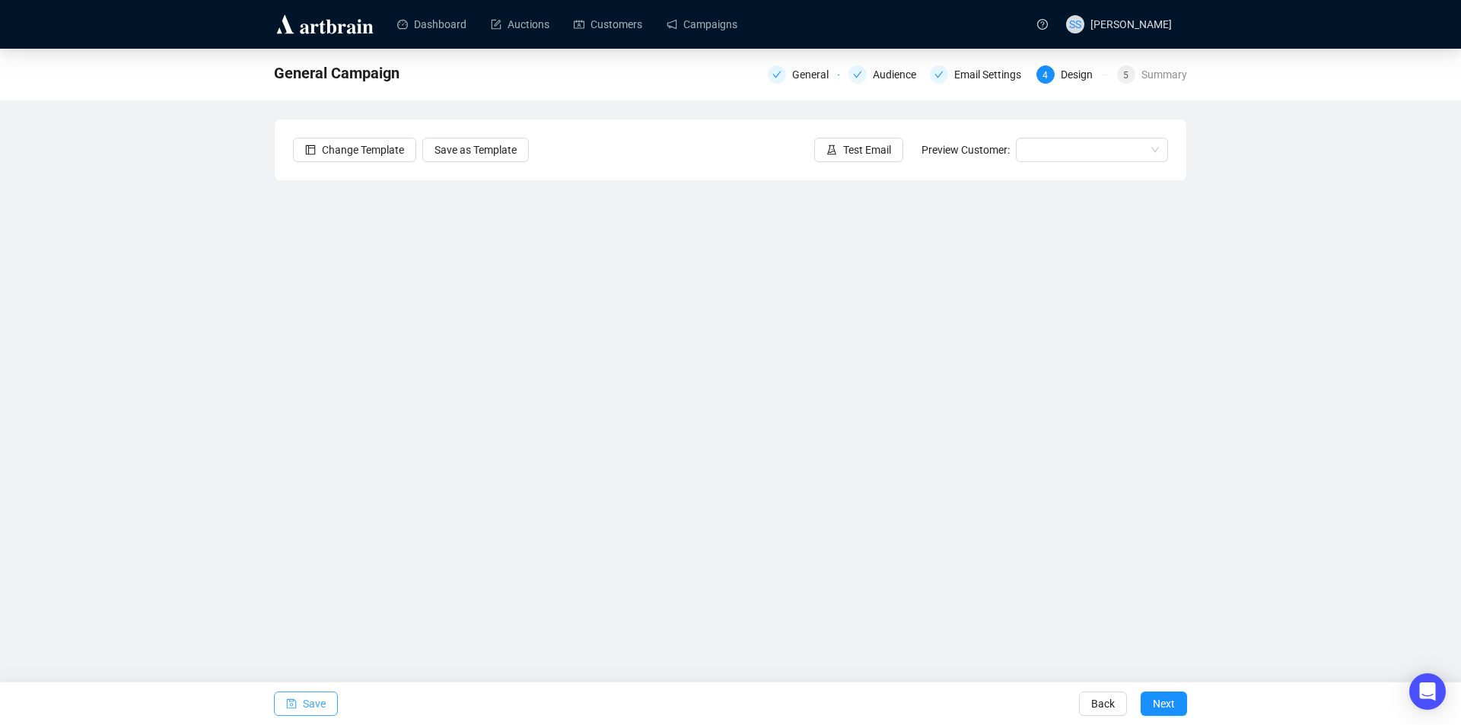
click at [317, 705] on span "Save" at bounding box center [314, 704] width 23 height 43
click at [89, 283] on div "850 #1 General Audience Email Settings 4 Design 5 Summary Change Template Save …" at bounding box center [730, 340] width 1461 height 582
click at [1365, 560] on div "850 #1 General Audience Email Settings 4 Design 5 Summary Change Template Save …" at bounding box center [730, 340] width 1461 height 582
click at [1286, 429] on div "850 #1 General Audience Email Settings 4 Design 5 Summary Change Template Save …" at bounding box center [730, 340] width 1461 height 582
click at [259, 336] on div "850 #1 General Audience Email Settings 4 Design 5 Summary Change Template Save …" at bounding box center [730, 340] width 1461 height 582
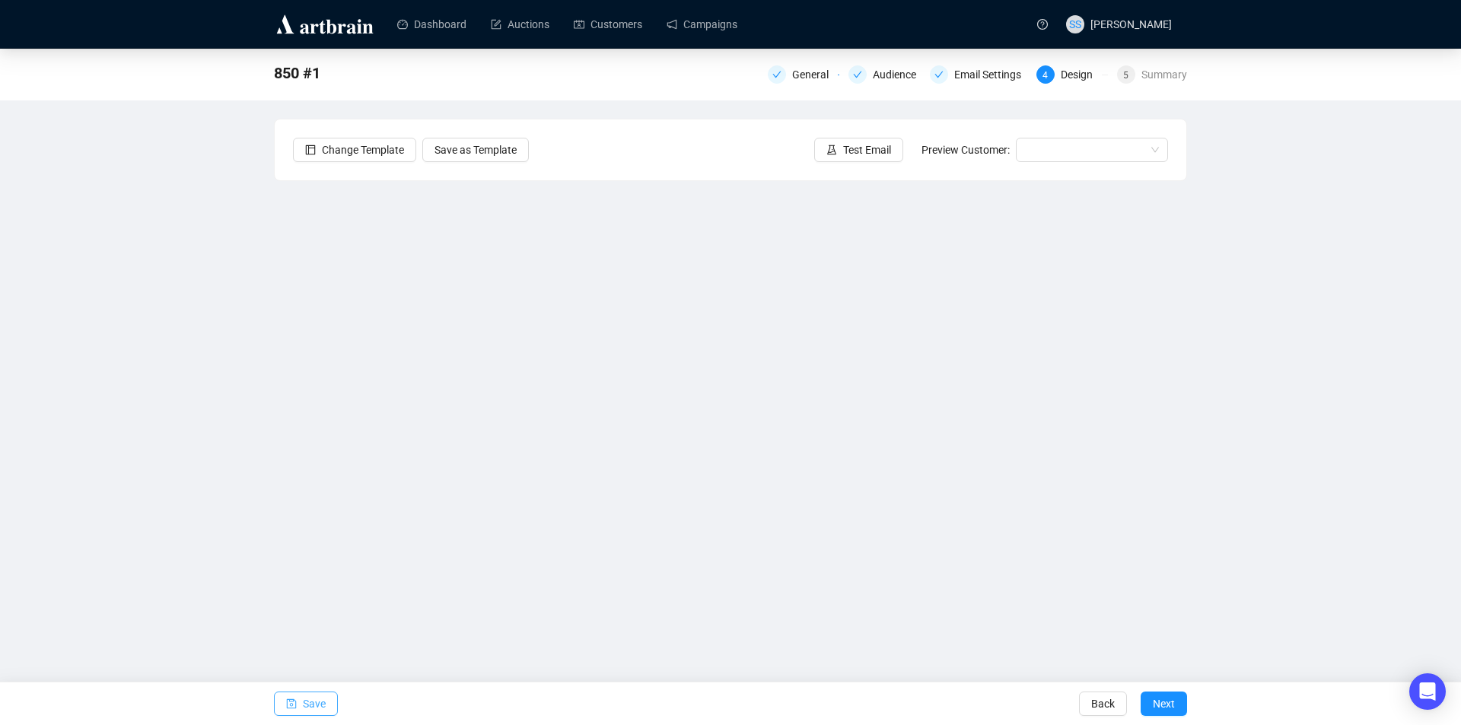
drag, startPoint x: 323, startPoint y: 712, endPoint x: 317, endPoint y: 705, distance: 9.2
click at [322, 710] on span "Save" at bounding box center [314, 704] width 23 height 43
click at [881, 145] on span "Test Email" at bounding box center [867, 150] width 48 height 17
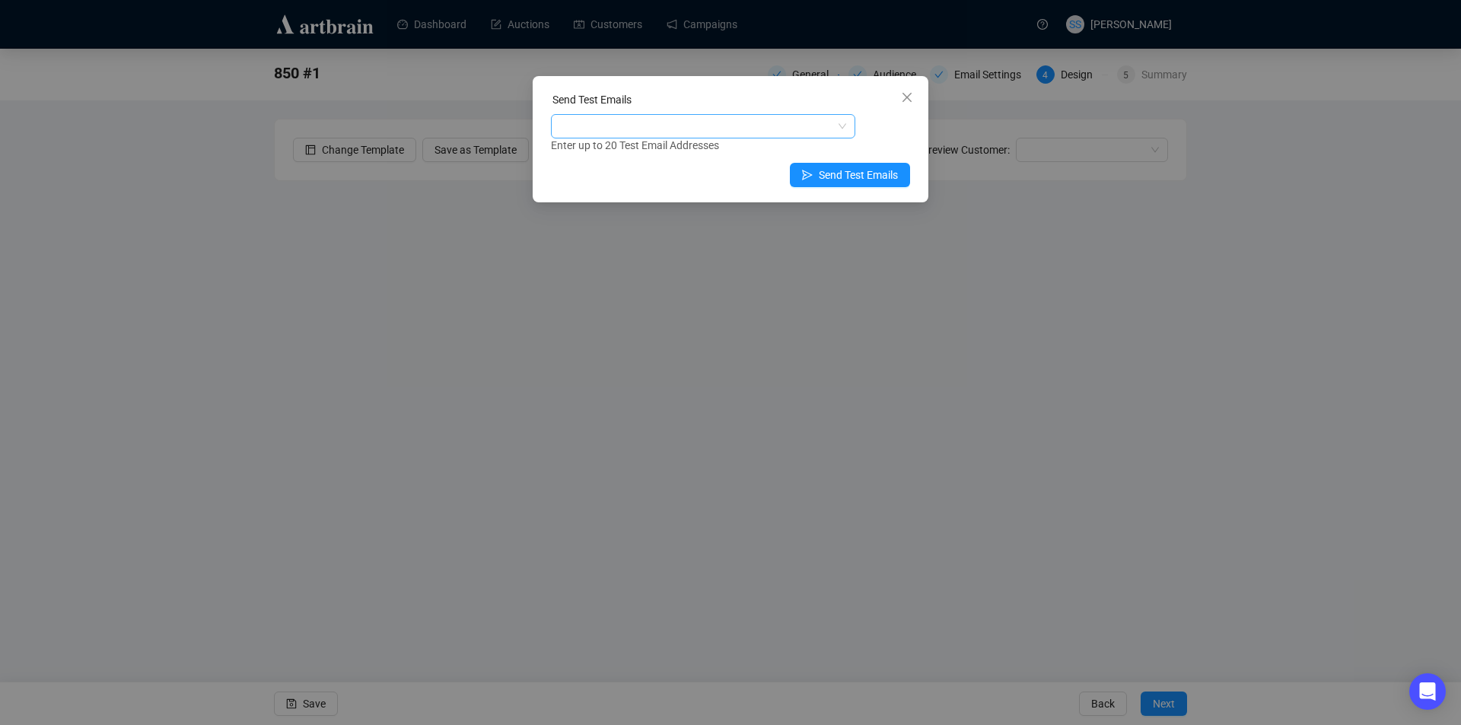
click at [760, 117] on div at bounding box center [695, 126] width 282 height 21
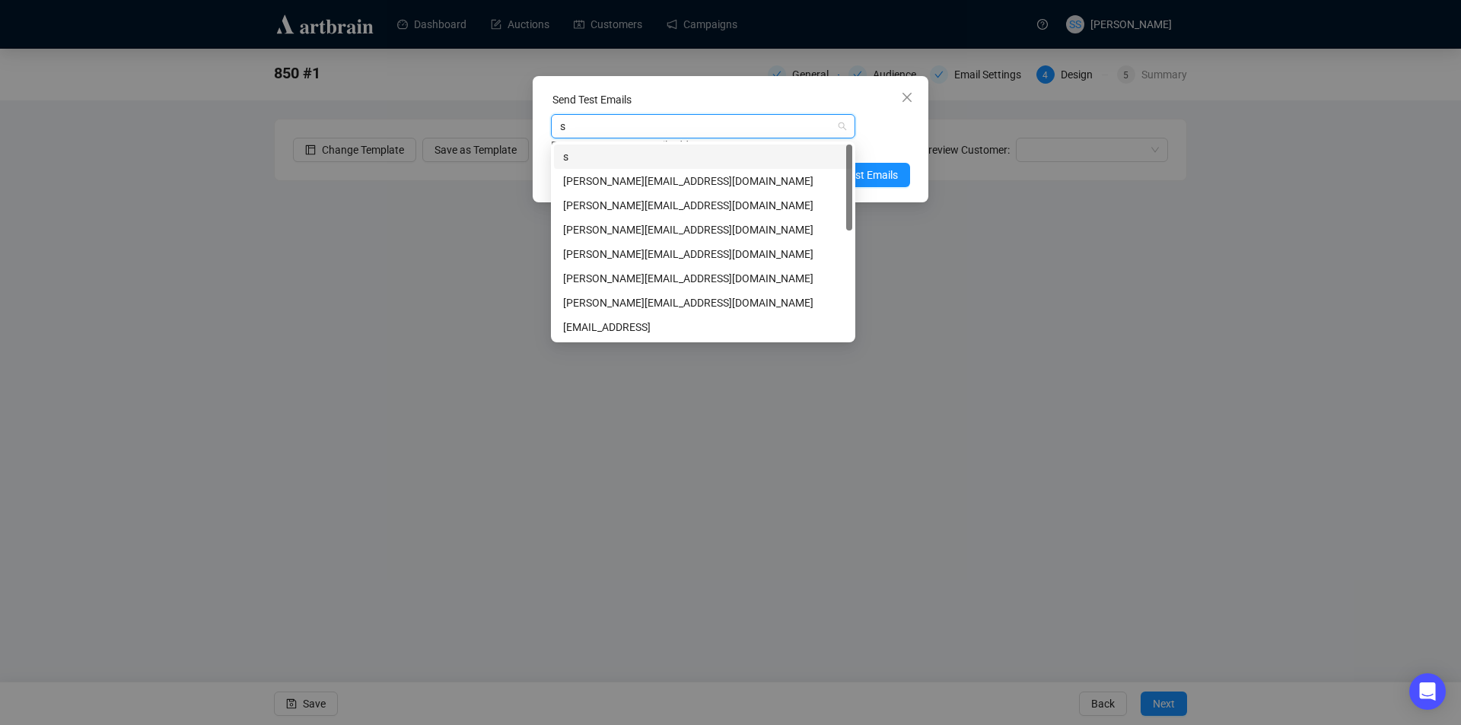
type input "se"
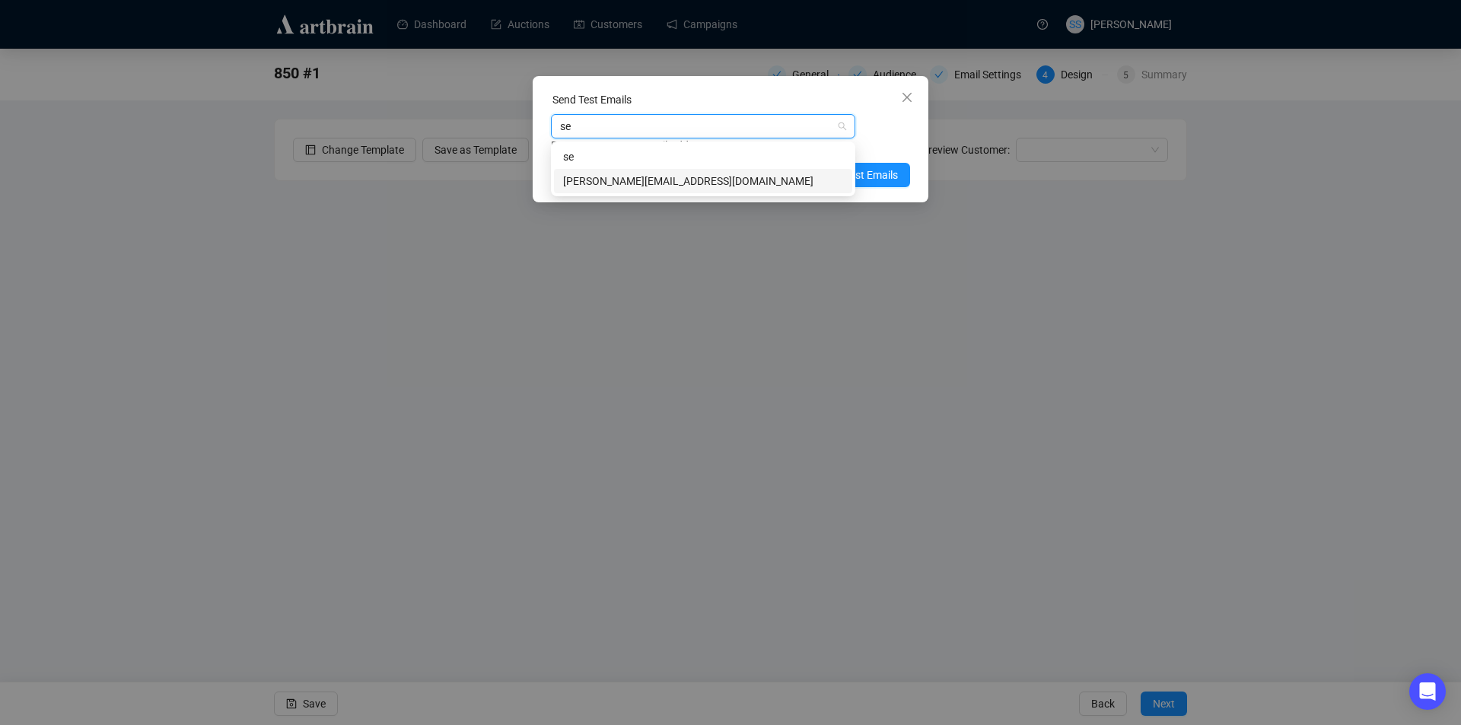
click at [661, 183] on div "[PERSON_NAME][EMAIL_ADDRESS][DOMAIN_NAME]" at bounding box center [703, 181] width 280 height 17
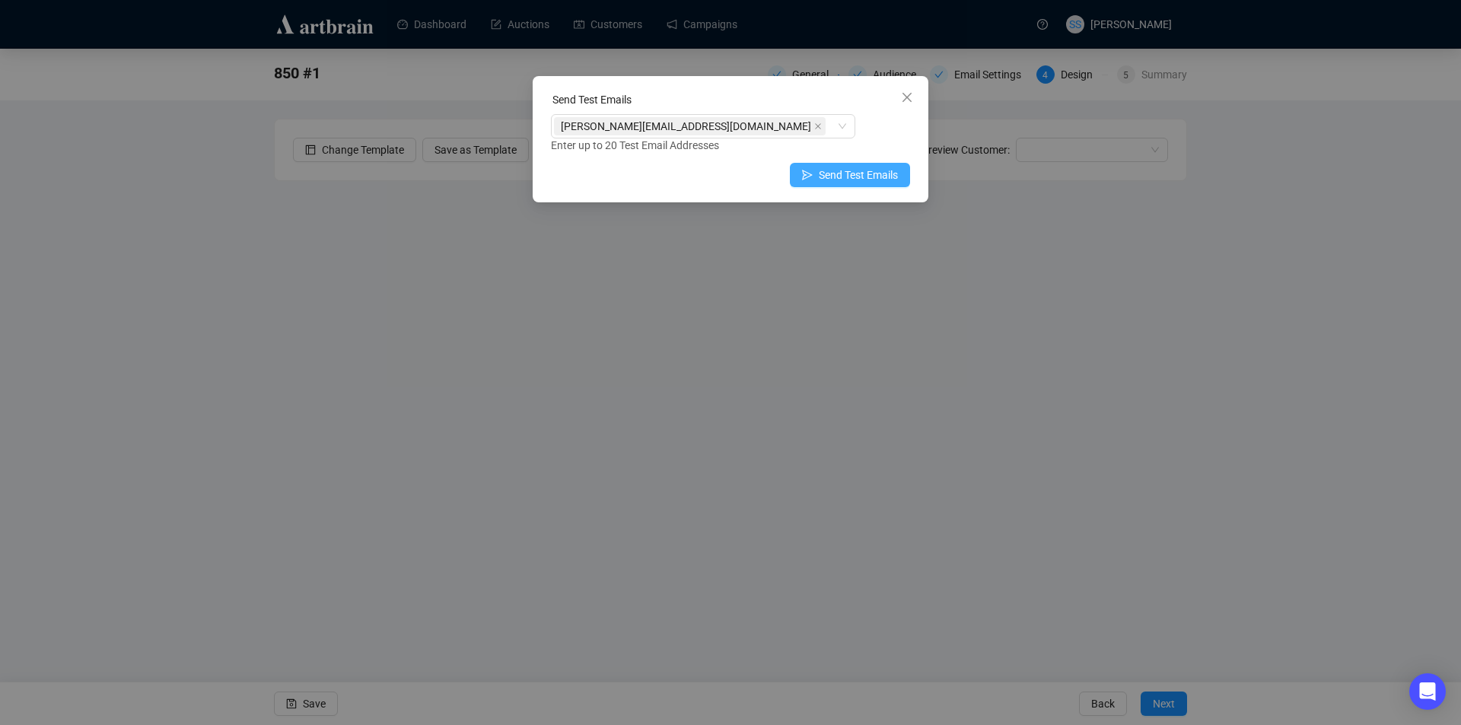
click at [883, 176] on span "Send Test Emails" at bounding box center [858, 175] width 79 height 17
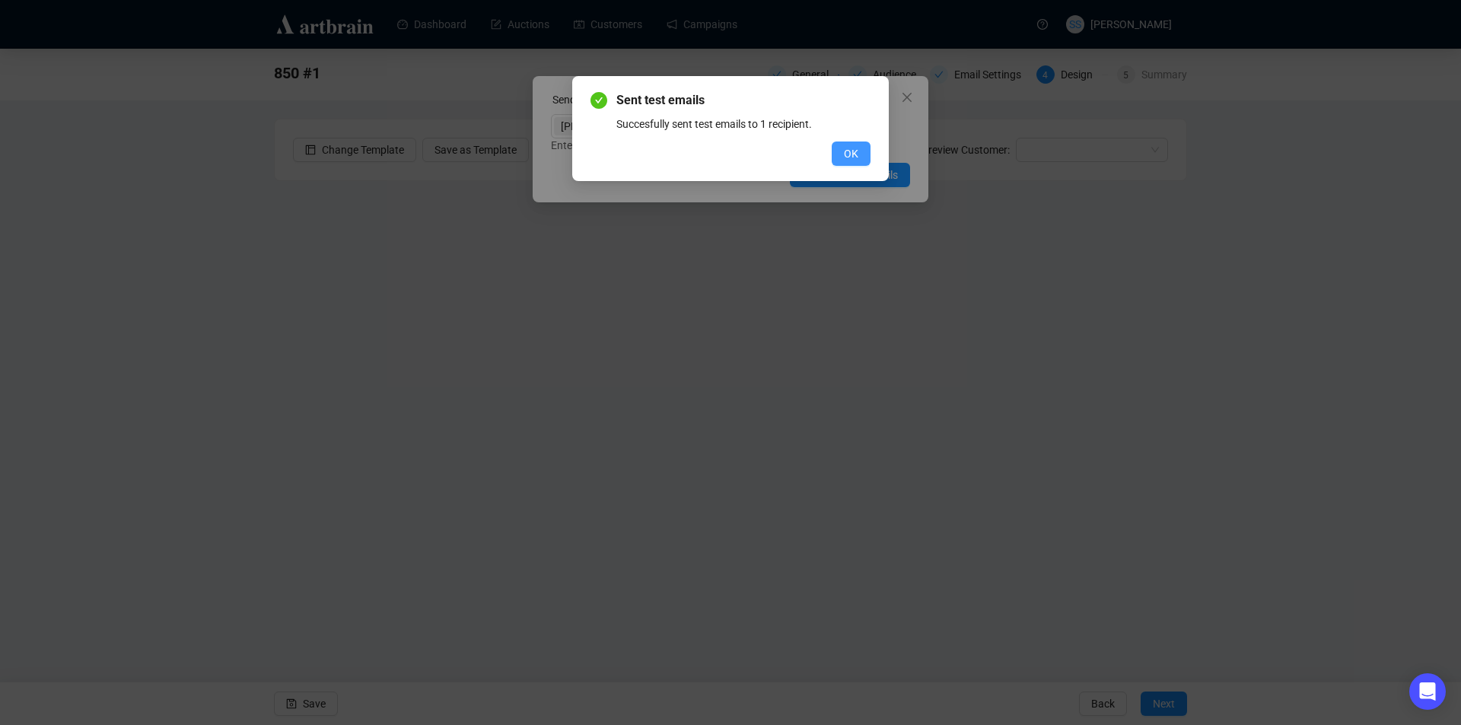
click at [852, 145] on button "OK" at bounding box center [851, 154] width 39 height 24
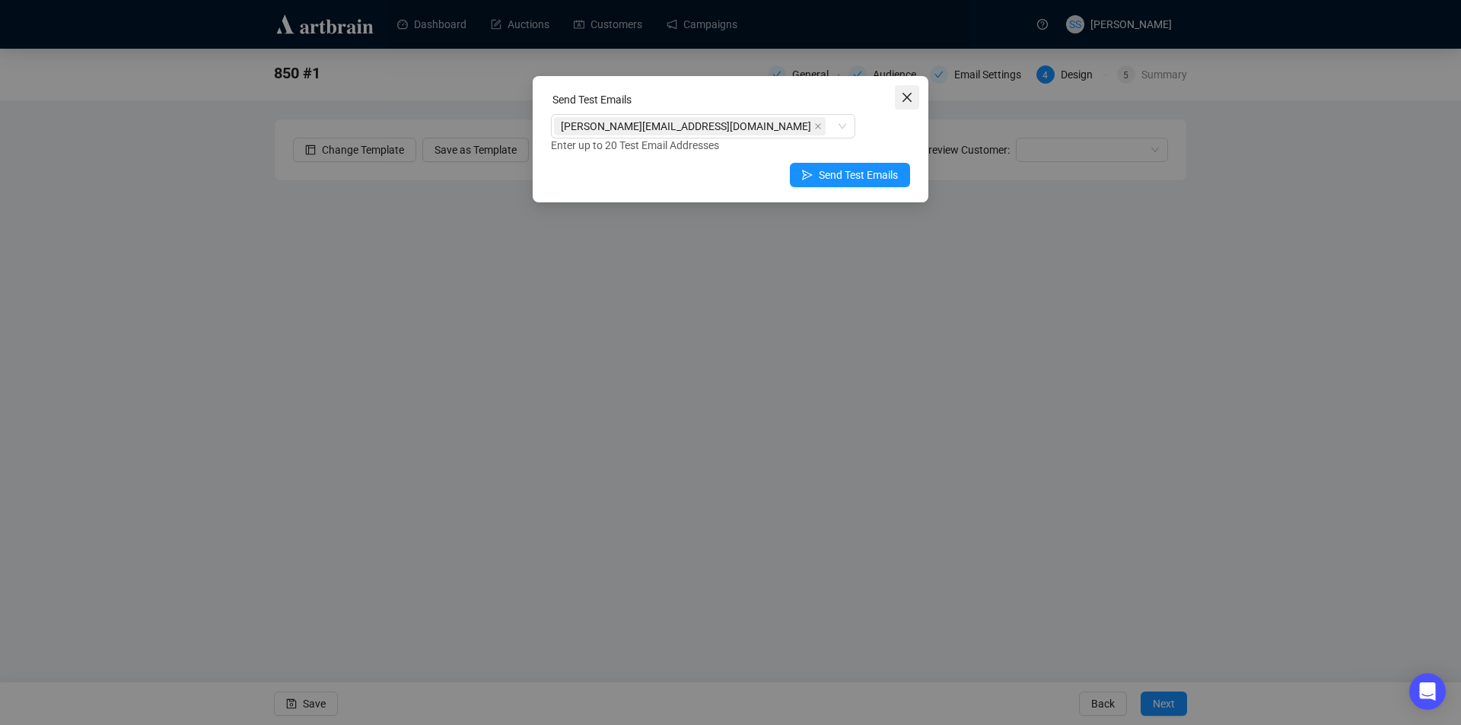
drag, startPoint x: 907, startPoint y: 97, endPoint x: 806, endPoint y: 151, distance: 114.7
click at [906, 97] on icon "close" at bounding box center [907, 97] width 9 height 9
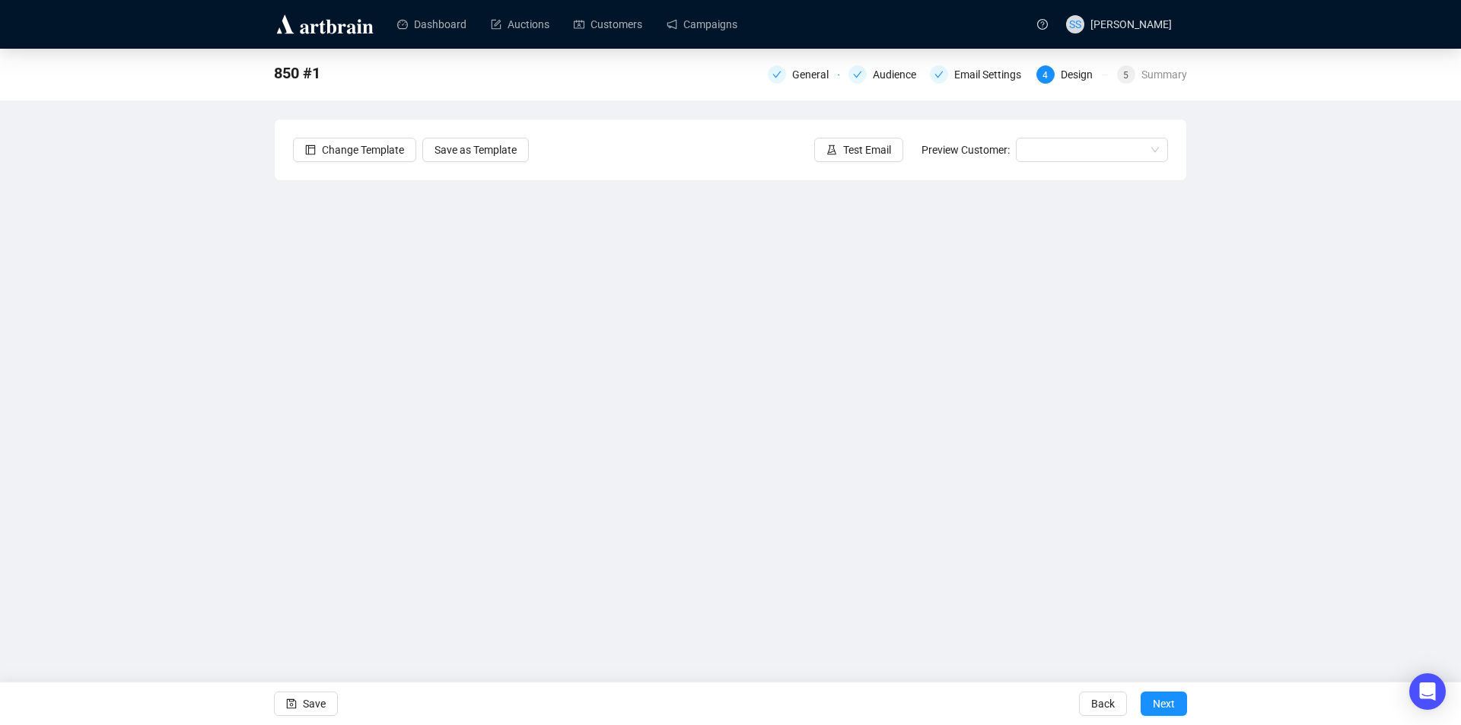
click at [257, 417] on div "850 #1 General Audience Email Settings 4 Design 5 Summary Change Template Save …" at bounding box center [730, 340] width 1461 height 582
click at [304, 710] on span "Save" at bounding box center [314, 704] width 23 height 43
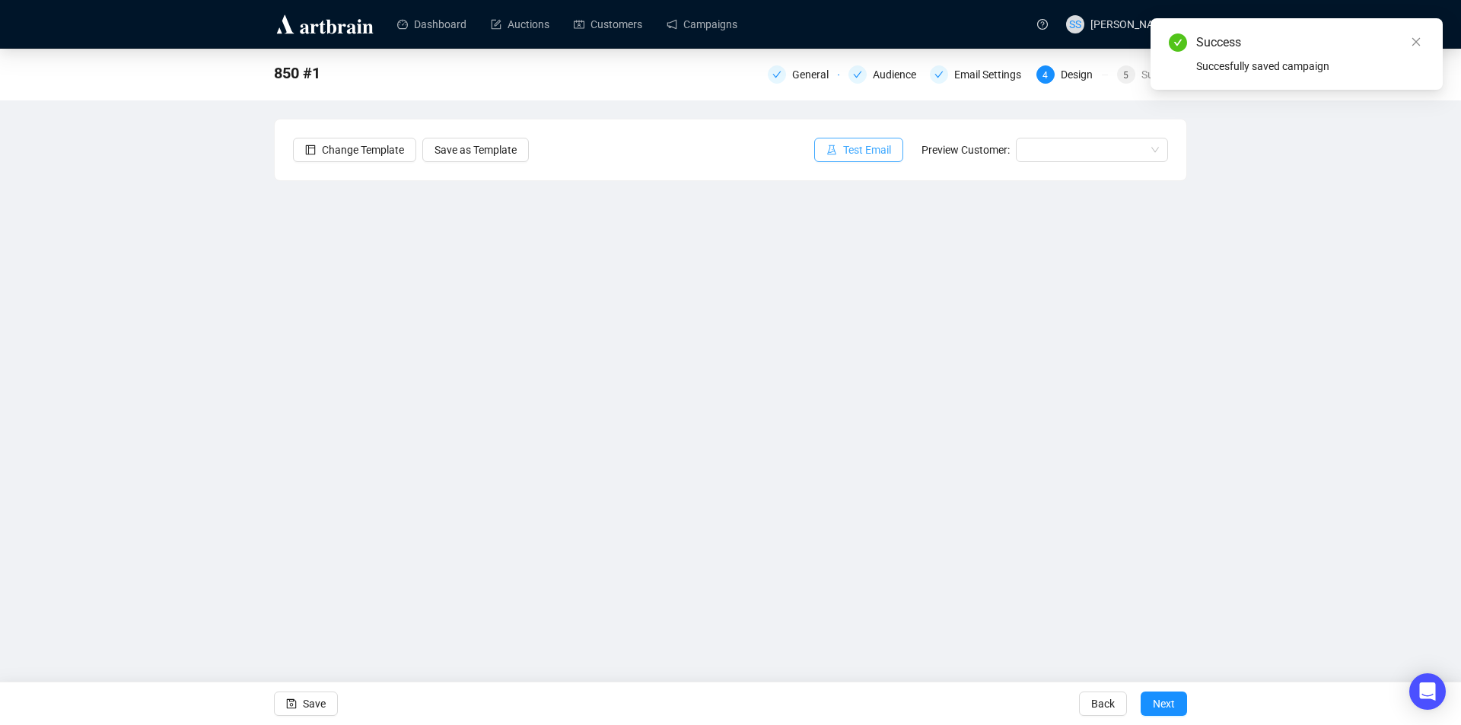
click at [861, 154] on span "Test Email" at bounding box center [867, 150] width 48 height 17
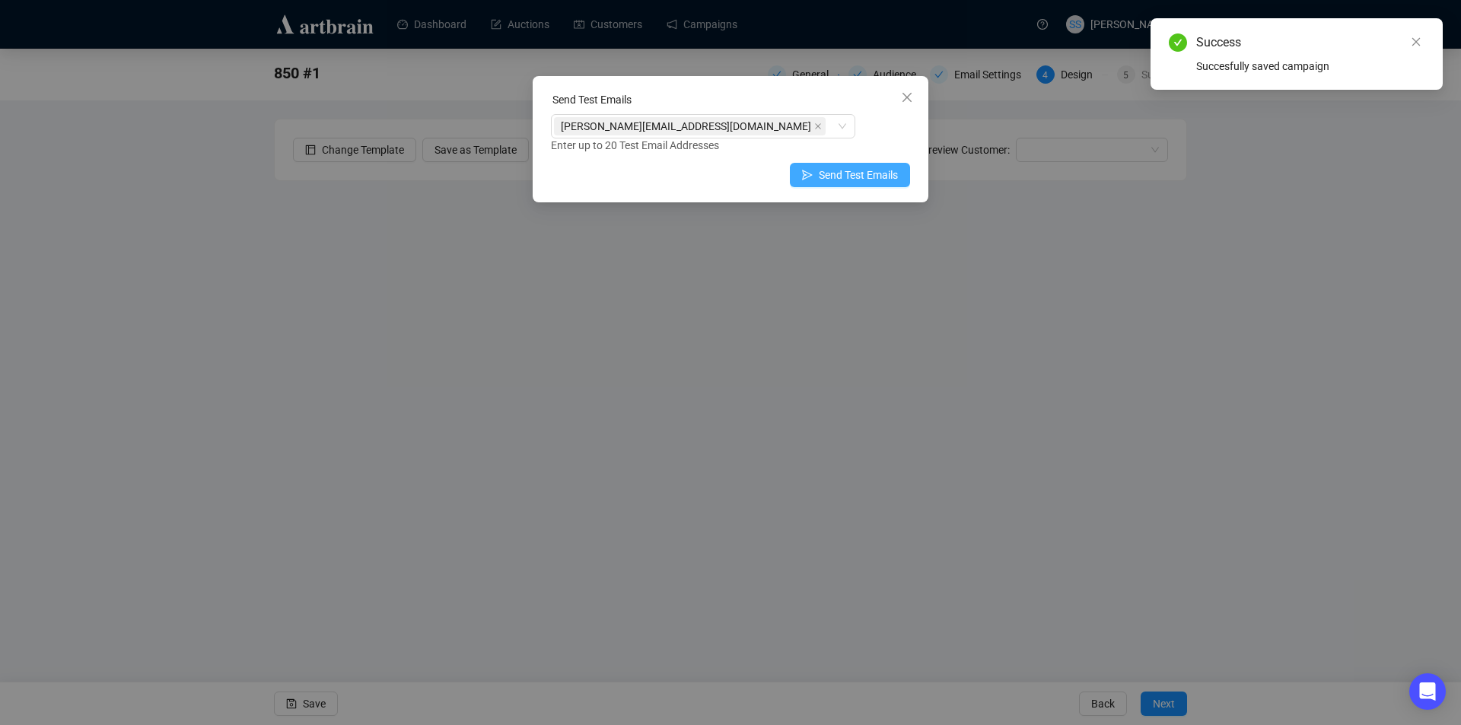
click at [837, 175] on span "Send Test Emails" at bounding box center [858, 175] width 79 height 17
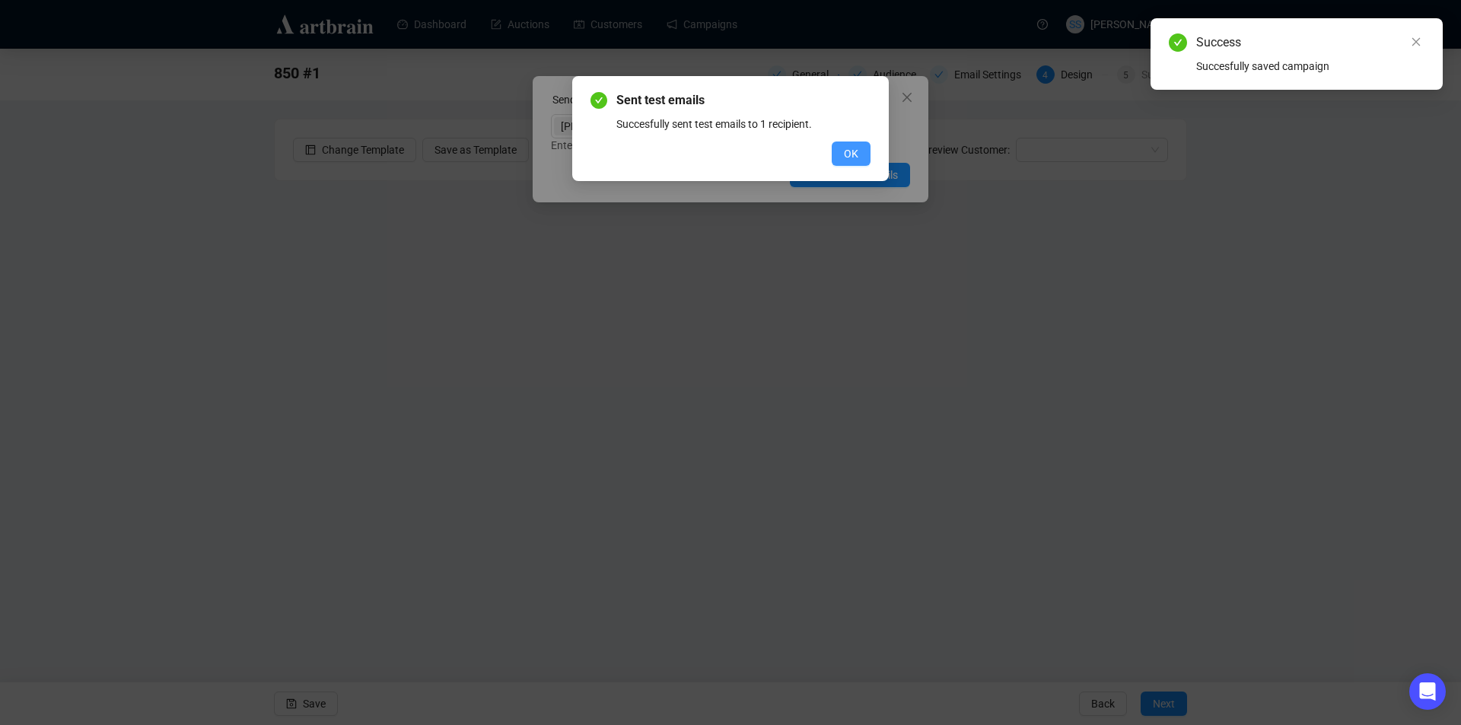
click at [856, 162] on button "OK" at bounding box center [851, 154] width 39 height 24
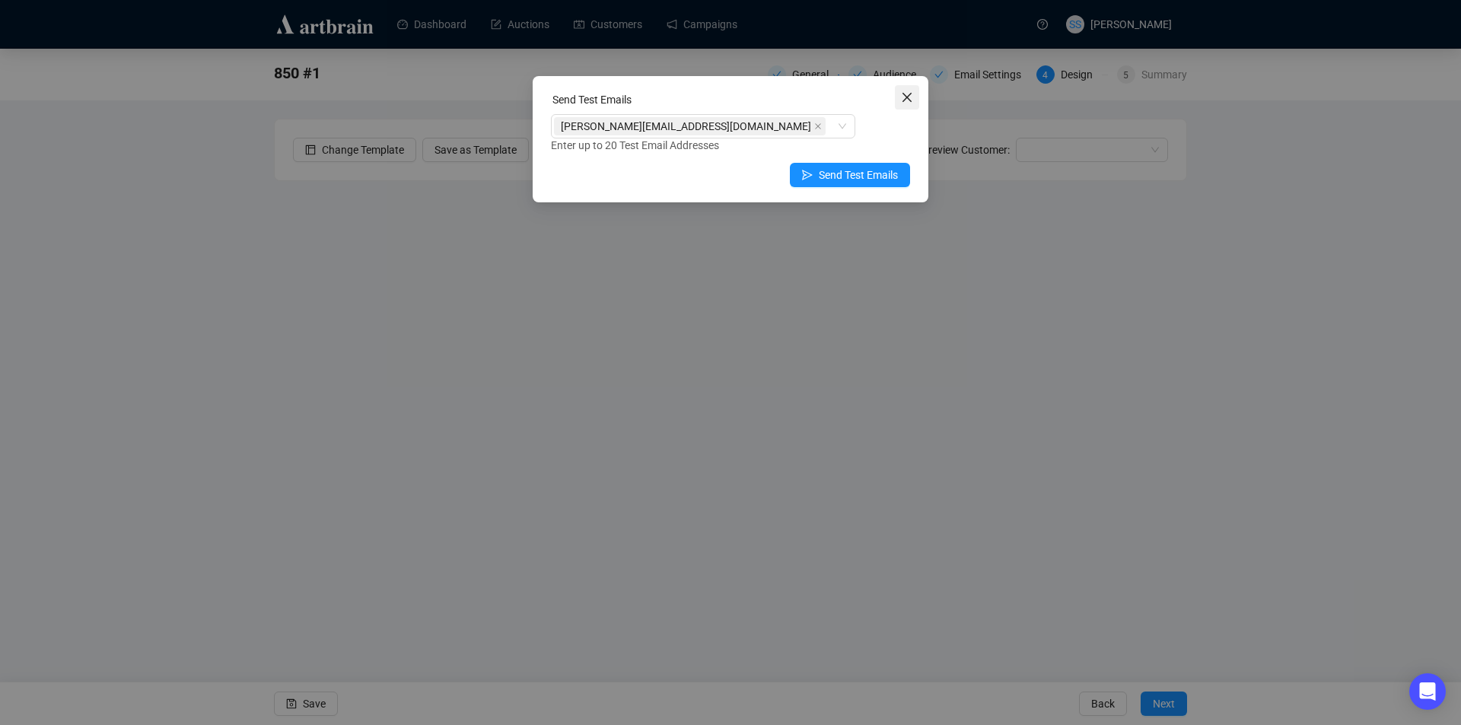
click at [905, 95] on icon "close" at bounding box center [907, 97] width 9 height 9
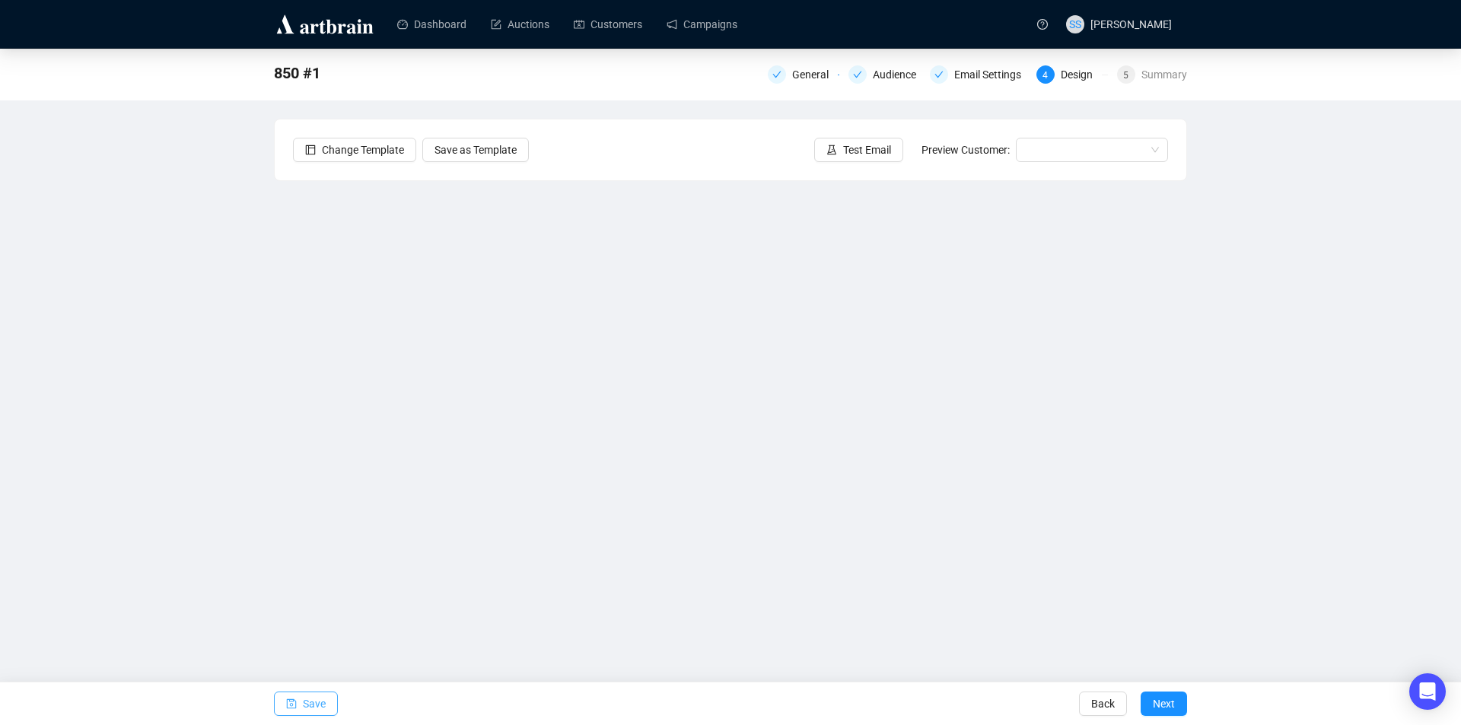
click at [306, 705] on span "Save" at bounding box center [314, 704] width 23 height 43
click at [859, 150] on span "Test Email" at bounding box center [867, 150] width 48 height 17
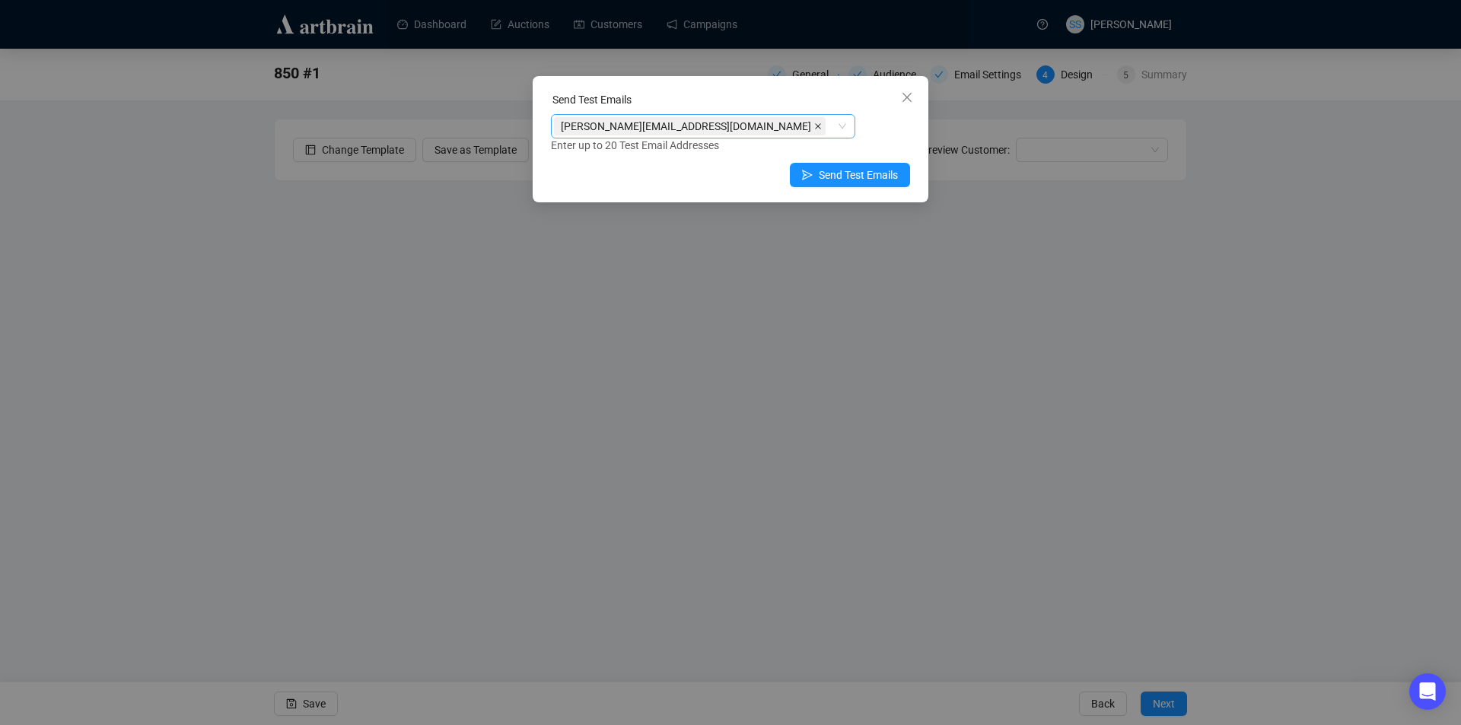
click at [814, 124] on icon "close" at bounding box center [818, 127] width 8 height 8
click at [672, 127] on div at bounding box center [695, 126] width 282 height 21
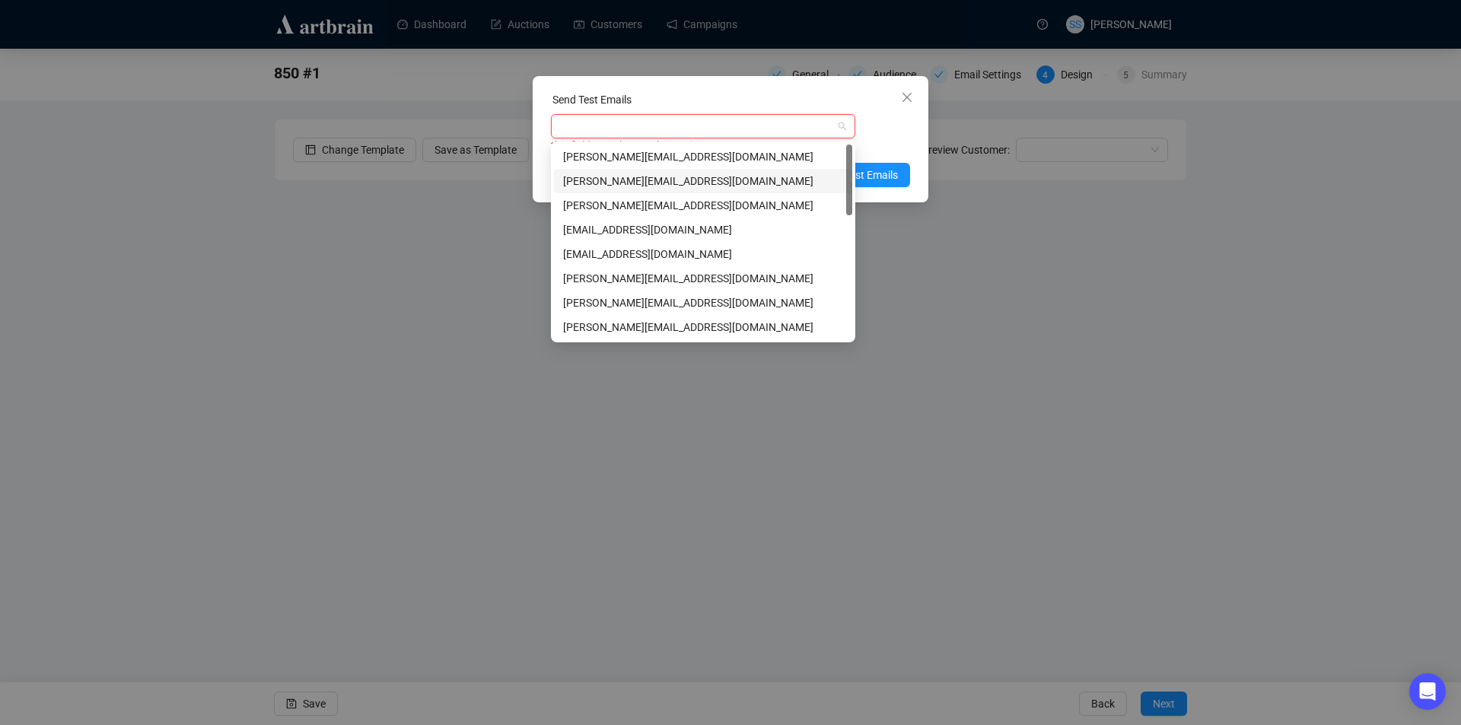
click at [625, 181] on div "[PERSON_NAME][EMAIL_ADDRESS][DOMAIN_NAME]" at bounding box center [703, 181] width 280 height 17
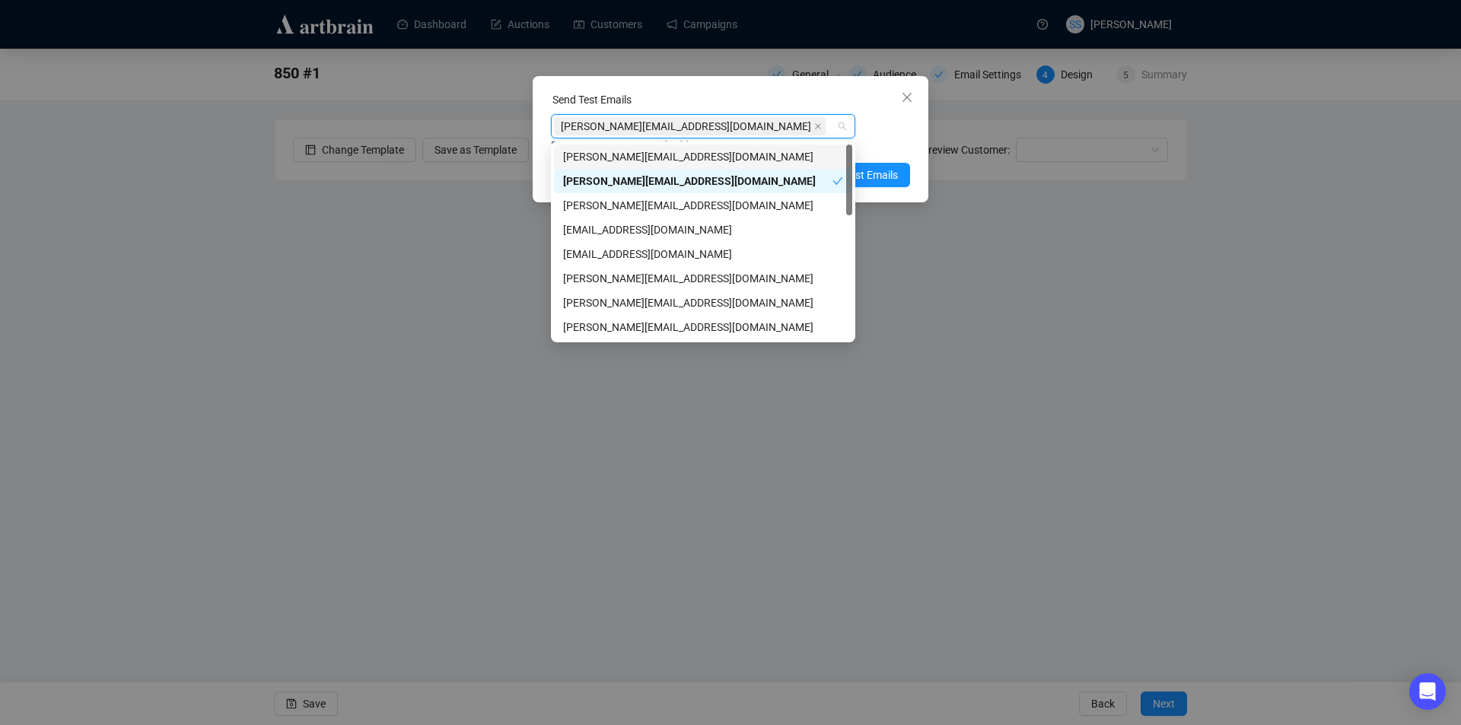
click at [644, 158] on div "[PERSON_NAME][EMAIL_ADDRESS][DOMAIN_NAME]" at bounding box center [703, 156] width 280 height 17
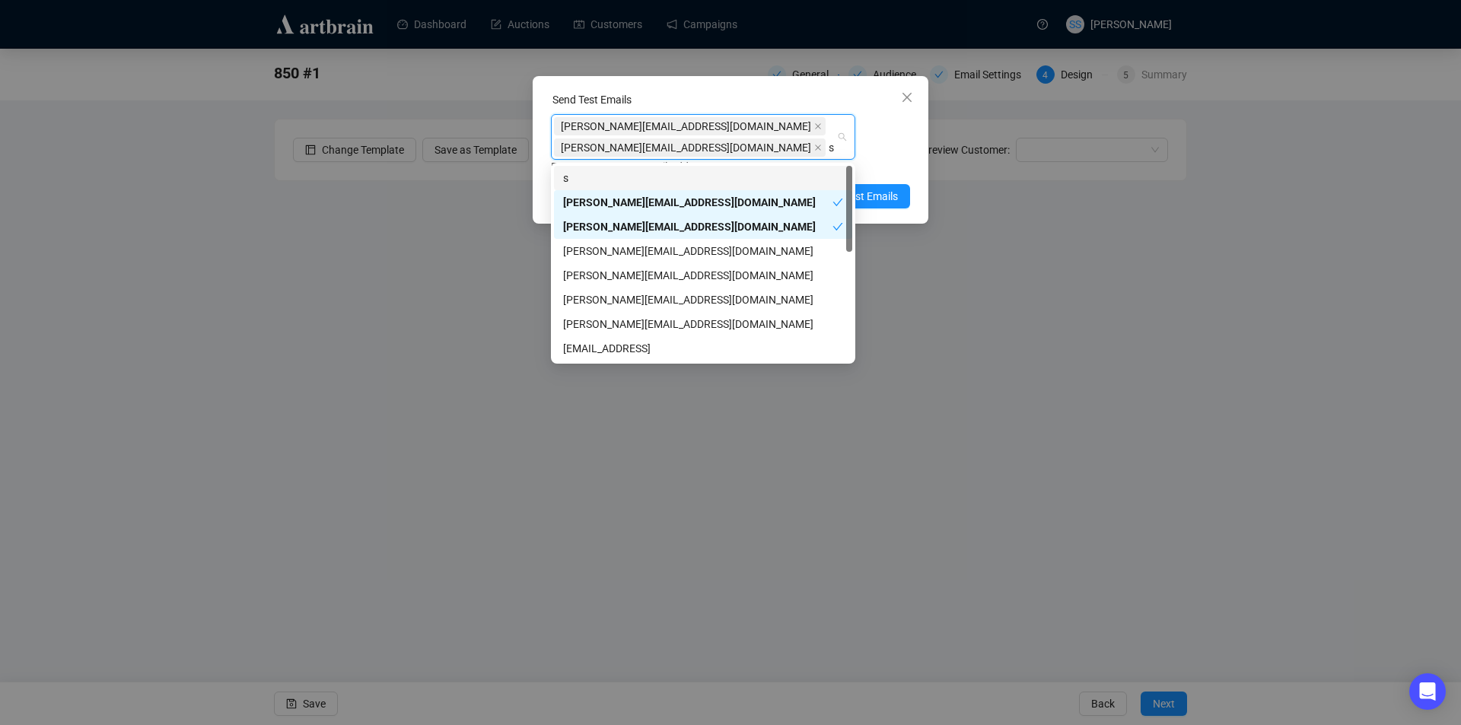
type input "se"
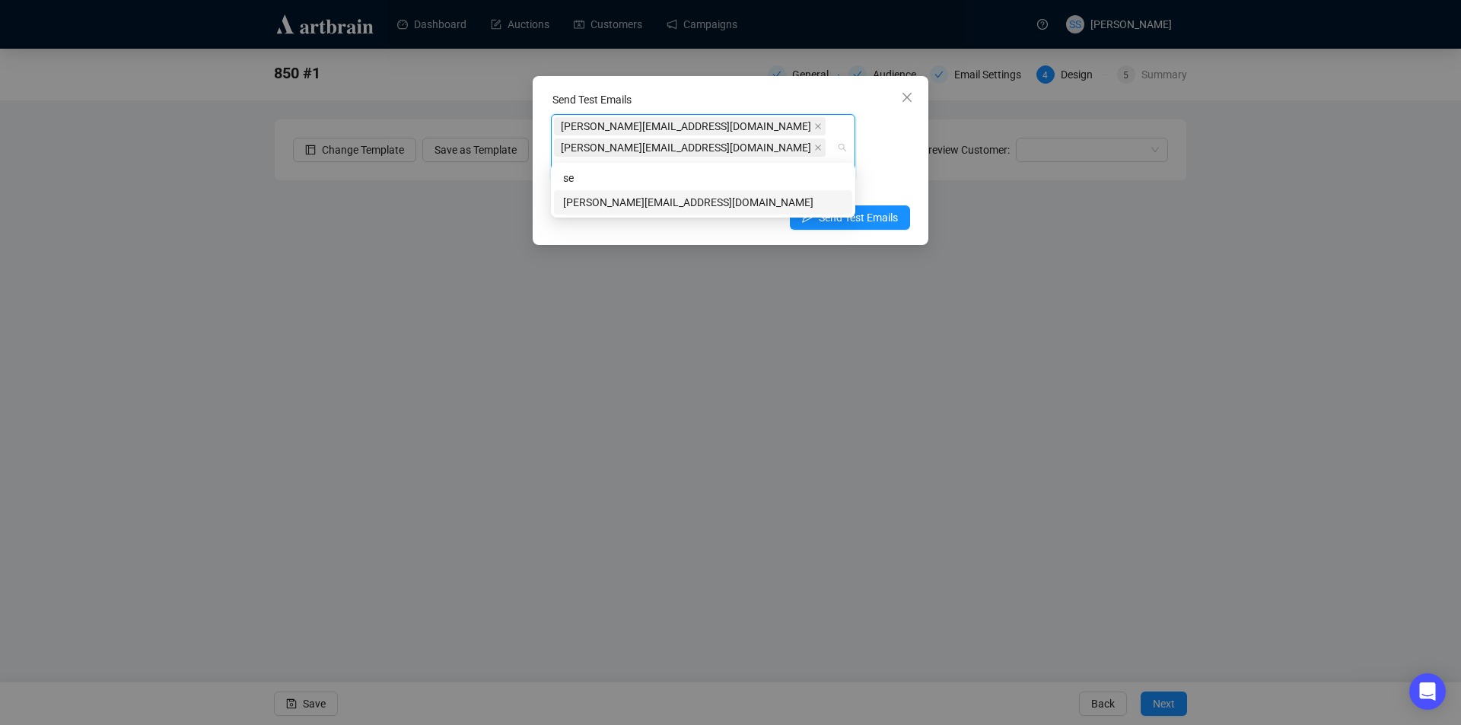
click at [616, 204] on div "[PERSON_NAME][EMAIL_ADDRESS][DOMAIN_NAME]" at bounding box center [703, 202] width 280 height 17
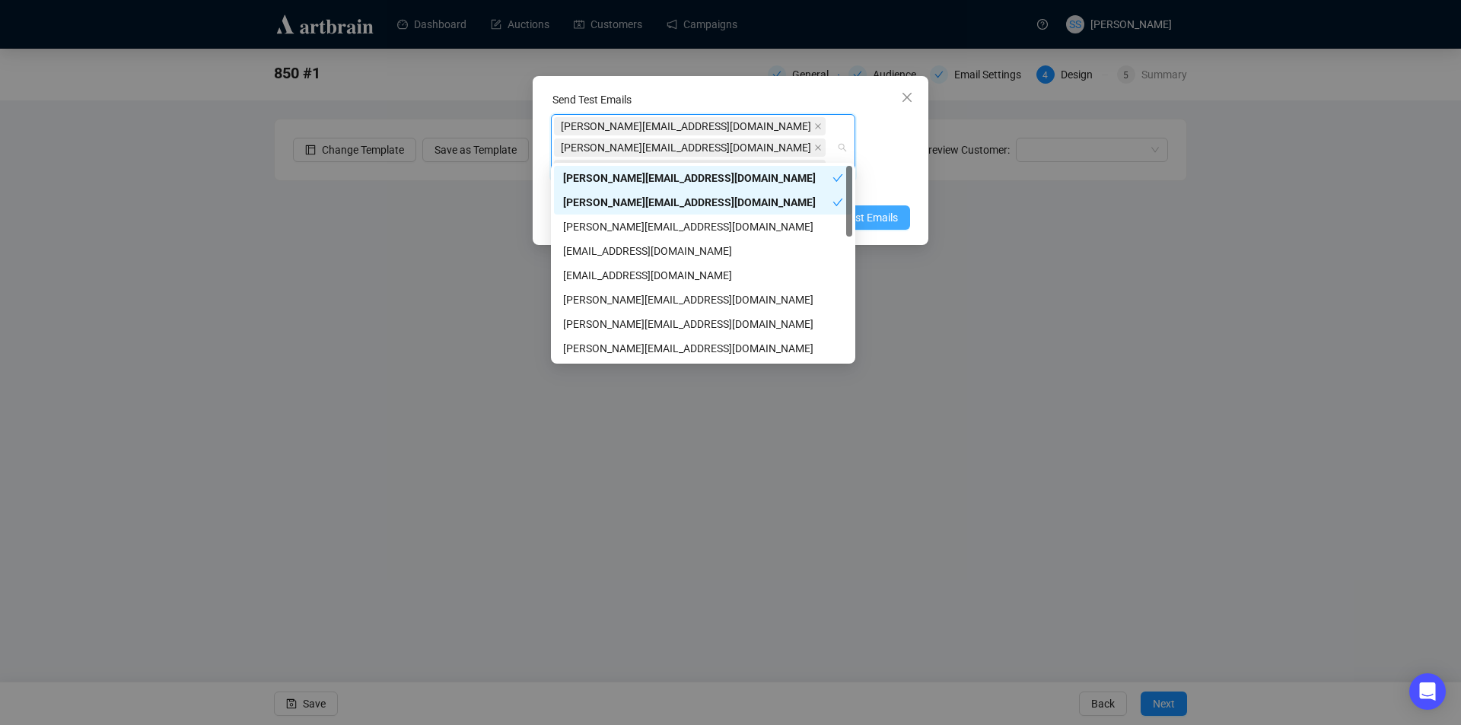
click at [880, 209] on span "Send Test Emails" at bounding box center [858, 217] width 79 height 17
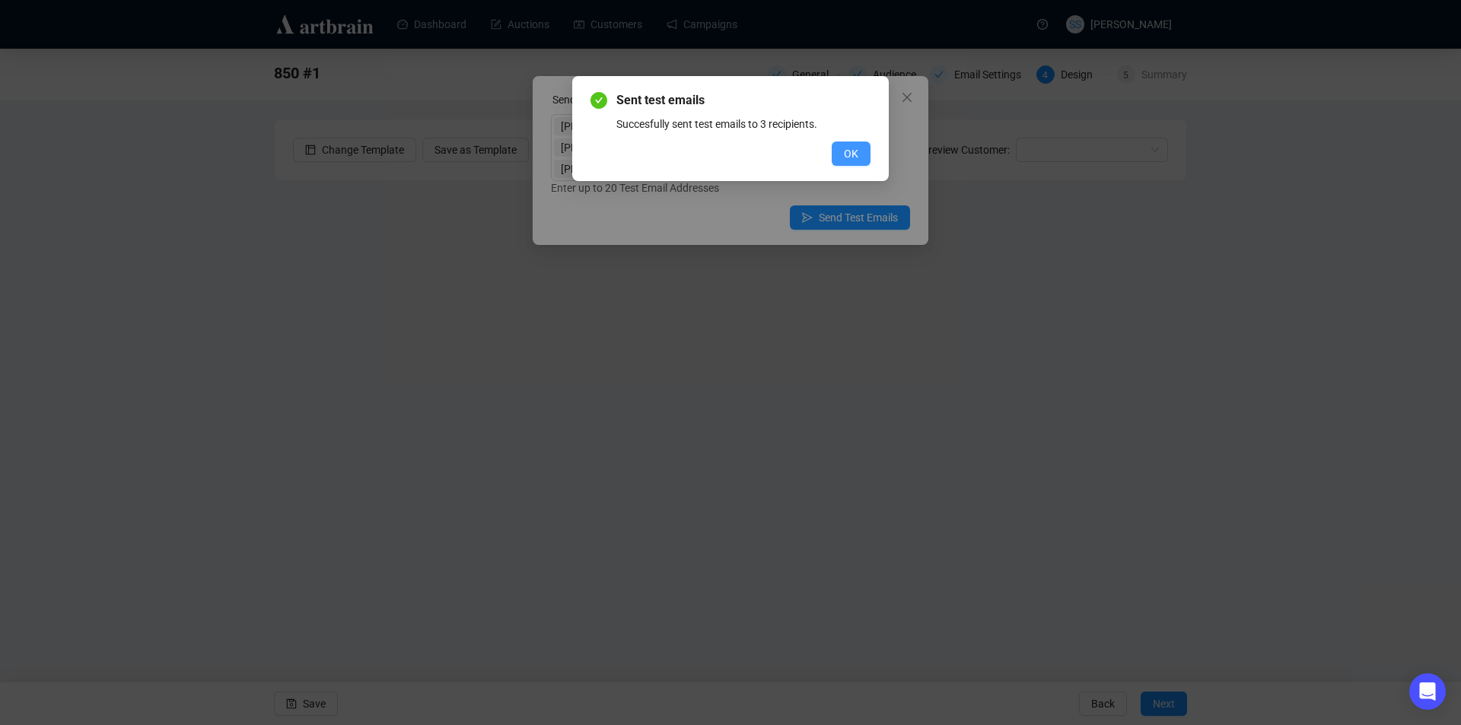
click at [858, 156] on button "OK" at bounding box center [851, 154] width 39 height 24
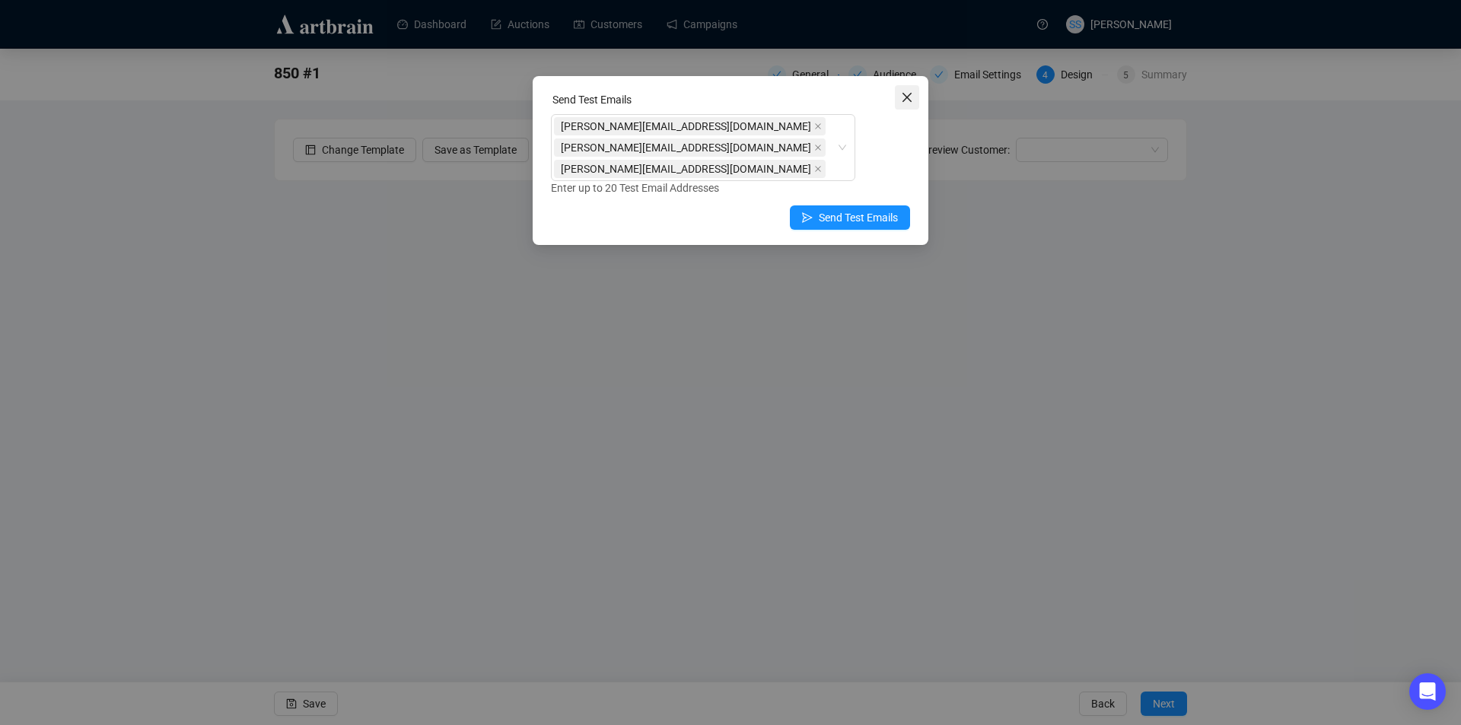
click at [909, 100] on icon "close" at bounding box center [907, 97] width 9 height 9
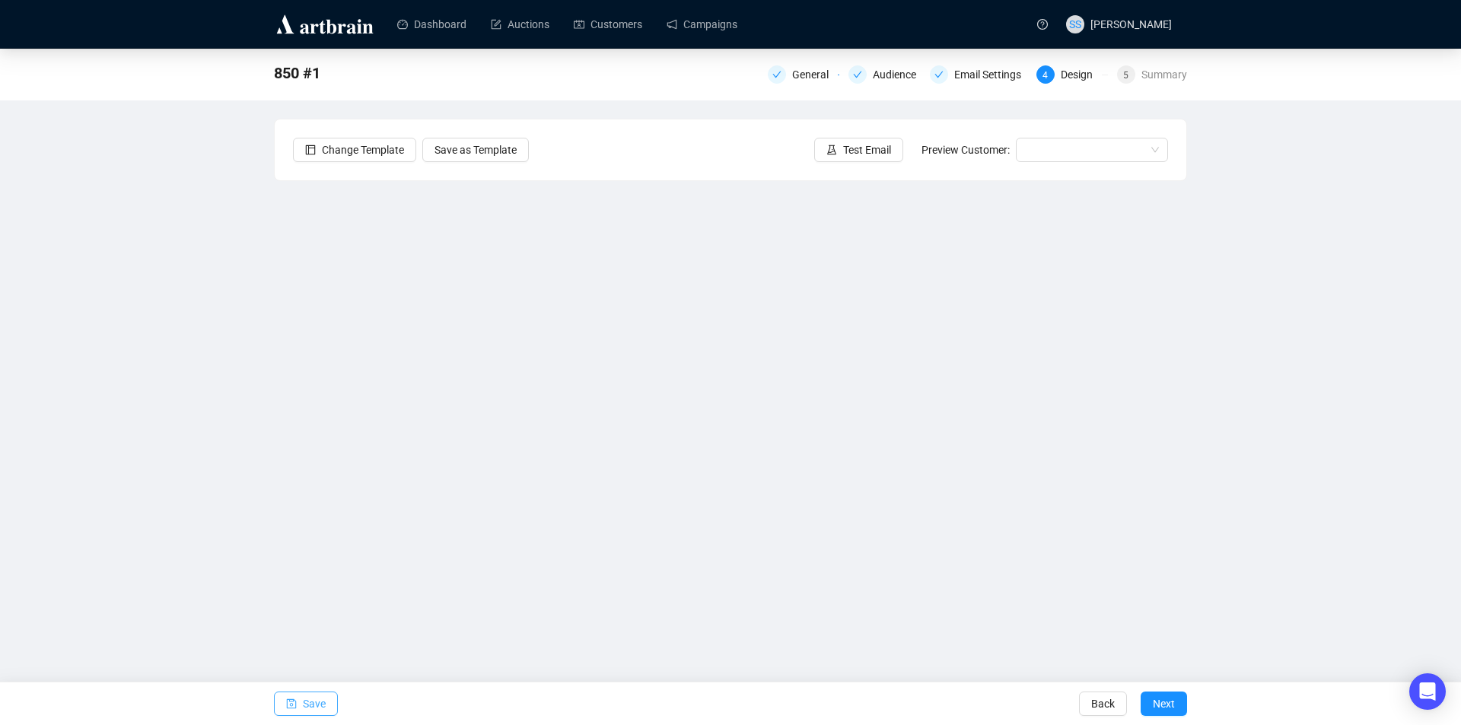
click at [314, 704] on span "Save" at bounding box center [314, 704] width 23 height 43
click at [298, 710] on button "Save" at bounding box center [306, 704] width 64 height 24
click at [224, 498] on div "850 #1 General Audience Email Settings 4 Design 5 Summary Change Template Save …" at bounding box center [730, 340] width 1461 height 582
click at [135, 373] on div "850 #1 General Audience Email Settings 4 Design 5 Summary Change Template Save …" at bounding box center [730, 340] width 1461 height 582
click at [267, 336] on div "850 #1 General Audience Email Settings 4 Design 5 Summary Change Template Save …" at bounding box center [730, 340] width 1461 height 582
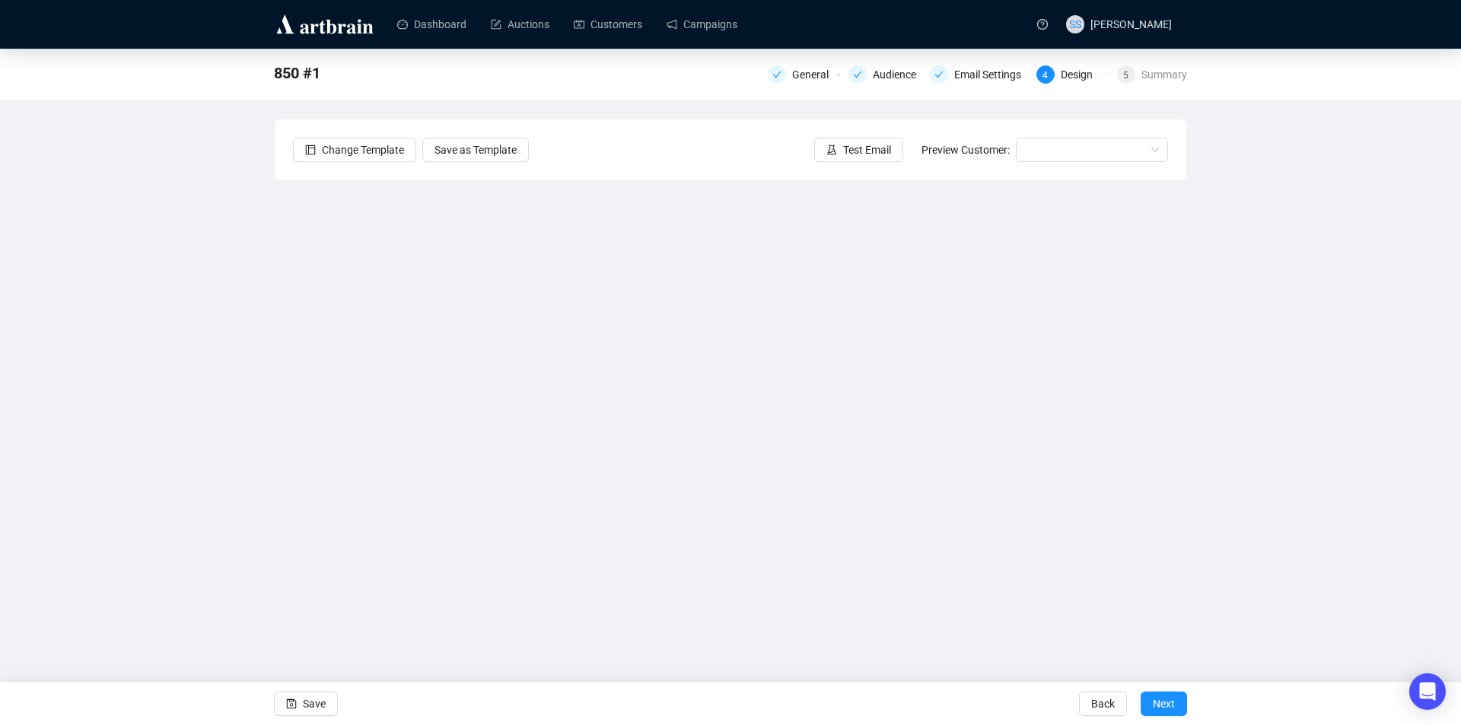
click at [171, 356] on div "850 #1 General Audience Email Settings 4 Design 5 Summary Change Template Save …" at bounding box center [730, 340] width 1461 height 582
click at [272, 417] on div "850 #1 General Audience Email Settings 4 Design 5 Summary Change Template Save …" at bounding box center [730, 340] width 1461 height 582
click at [186, 390] on div "850 #1 General Audience Email Settings 4 Design 5 Summary Change Template Save …" at bounding box center [730, 340] width 1461 height 582
click at [215, 366] on div "850 #1 General Audience Email Settings 4 Design 5 Summary Change Template Save …" at bounding box center [730, 340] width 1461 height 582
click at [150, 229] on div "850 #1 General Audience Email Settings 4 Design 5 Summary Change Template Save …" at bounding box center [730, 340] width 1461 height 582
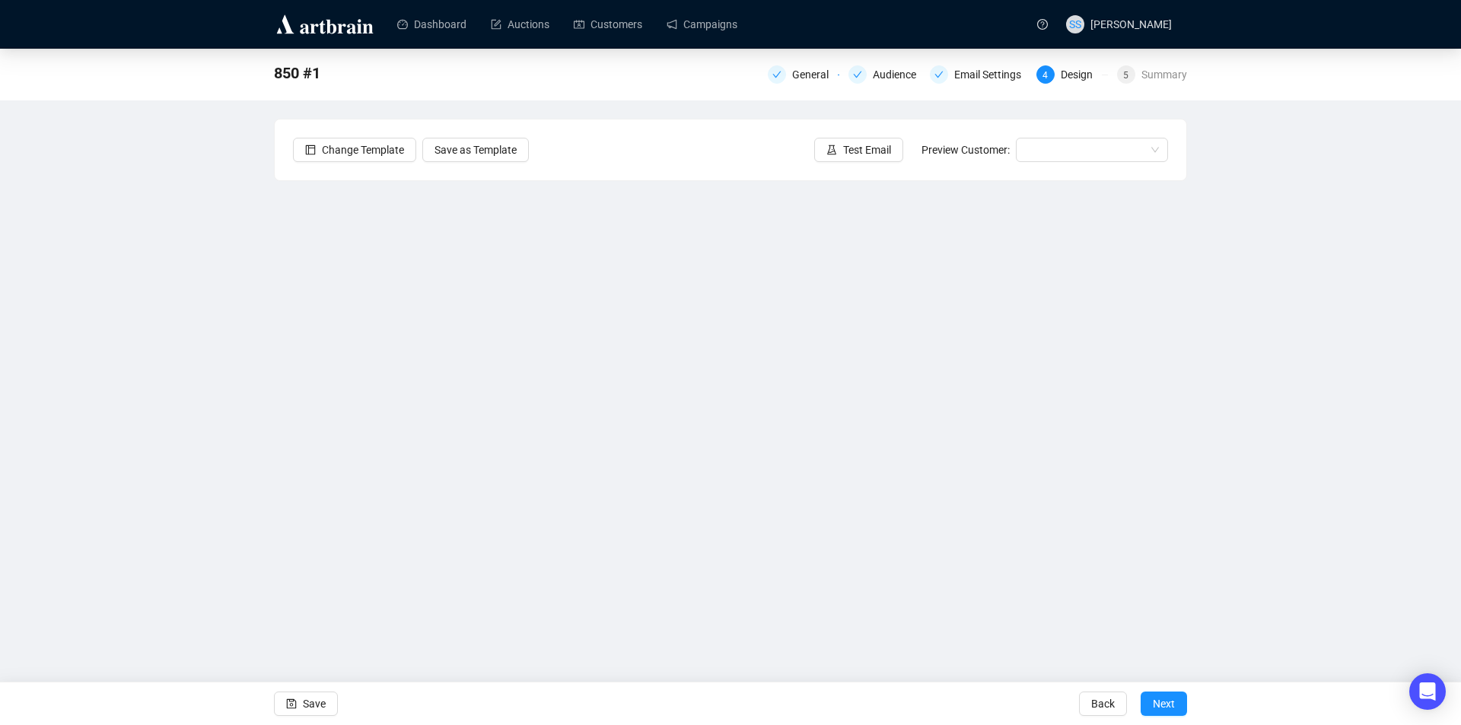
click at [1205, 509] on div "850 #1 General Audience Email Settings 4 Design 5 Summary Change Template Save …" at bounding box center [730, 340] width 1461 height 582
click at [307, 706] on span "Save" at bounding box center [314, 704] width 23 height 43
click at [192, 321] on div "850 #1 General Audience Email Settings 4 Design 5 Summary Change Template Save …" at bounding box center [730, 340] width 1461 height 582
click at [295, 702] on icon "save" at bounding box center [291, 704] width 11 height 11
